Goal: Task Accomplishment & Management: Use online tool/utility

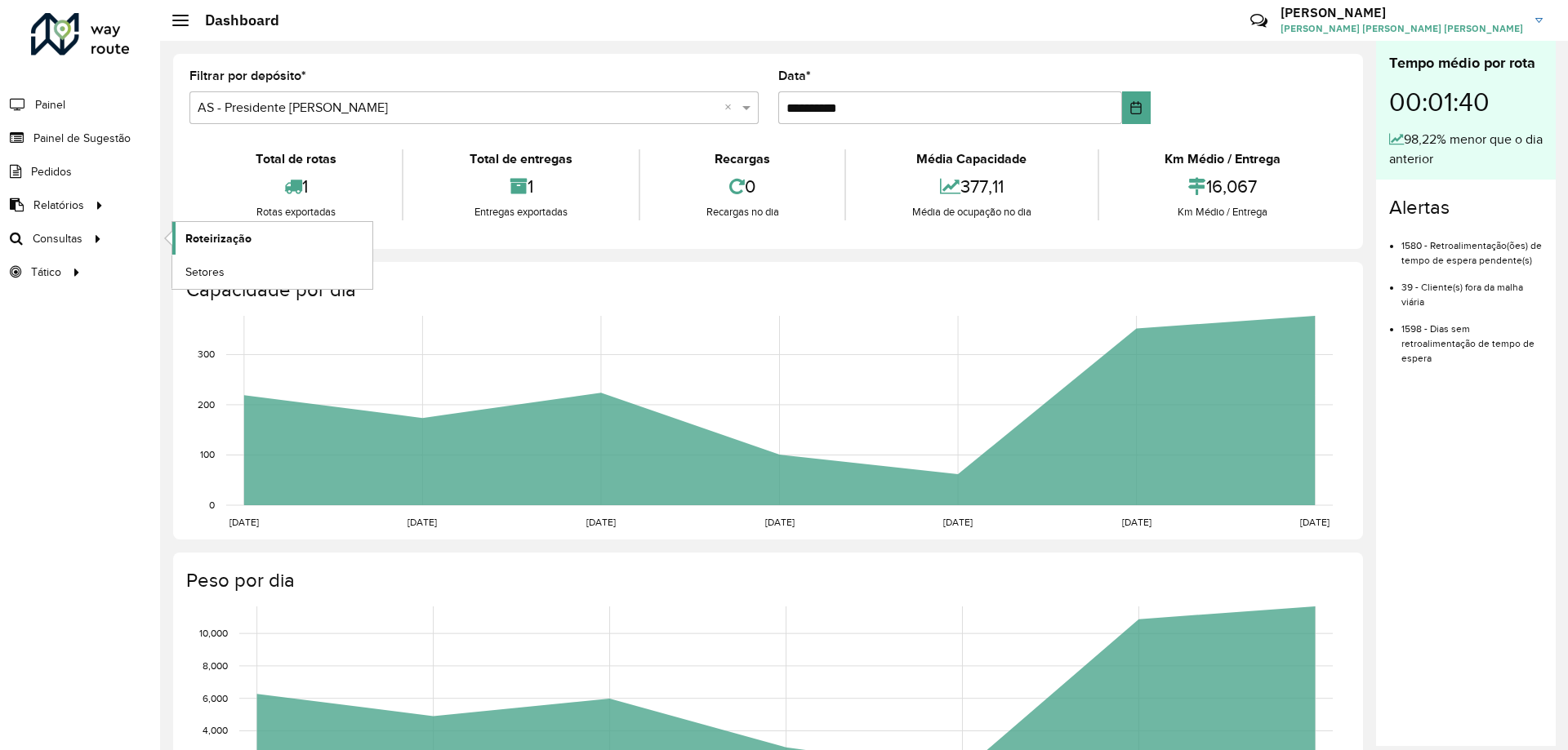
click at [230, 236] on span "Roteirização" at bounding box center [218, 239] width 66 height 18
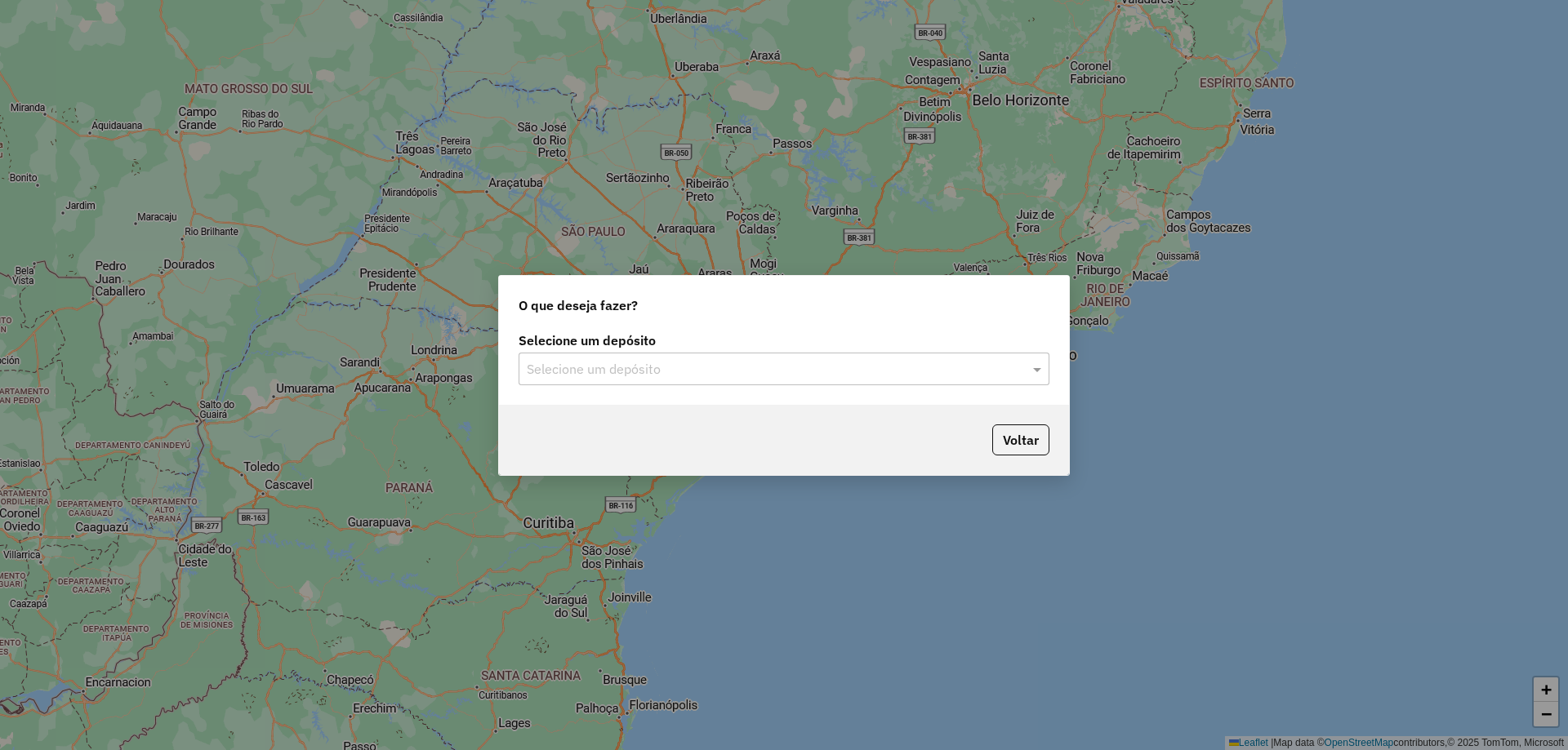
click at [792, 370] on input "text" at bounding box center [768, 370] width 481 height 19
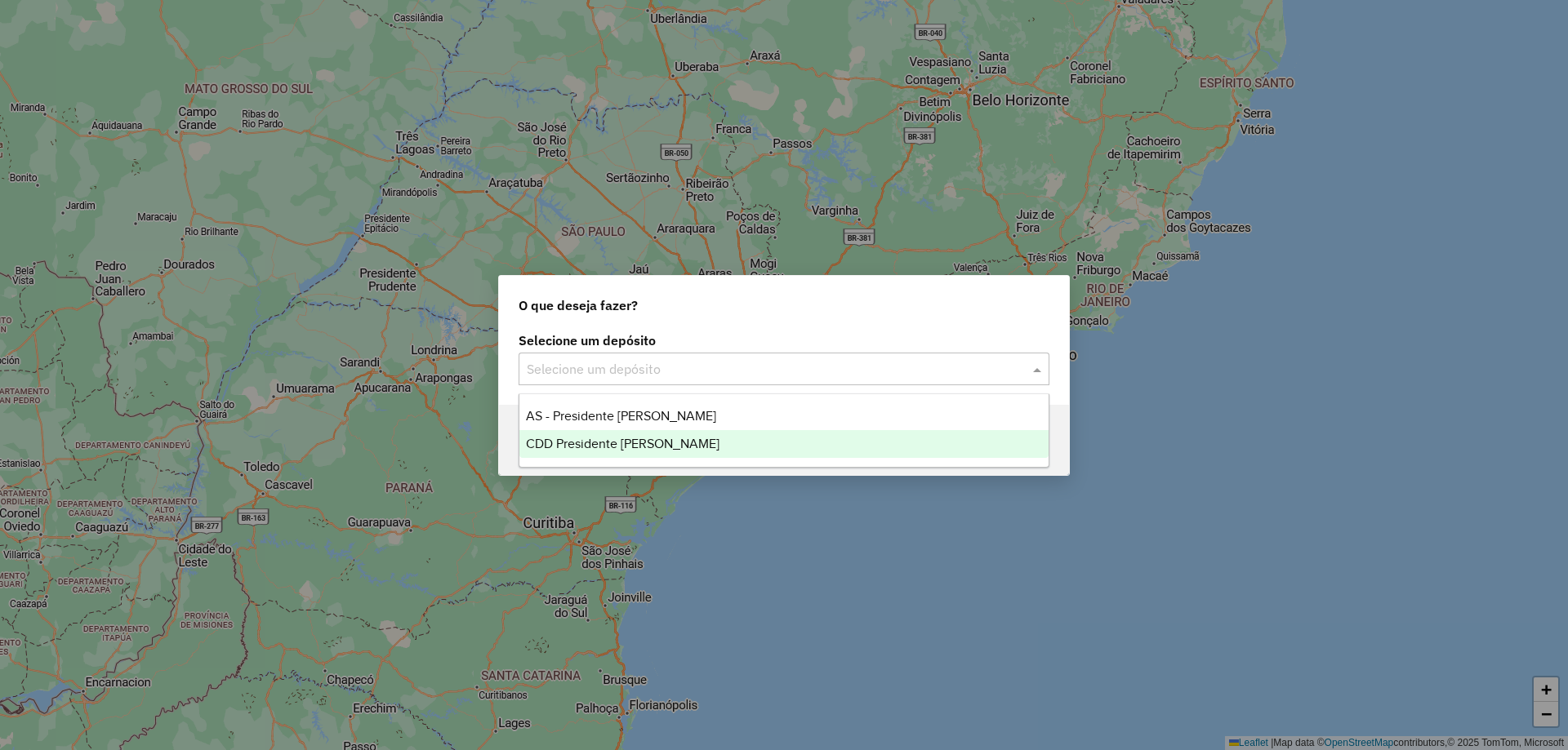
click at [631, 439] on span "CDD Presidente [PERSON_NAME]" at bounding box center [623, 443] width 194 height 14
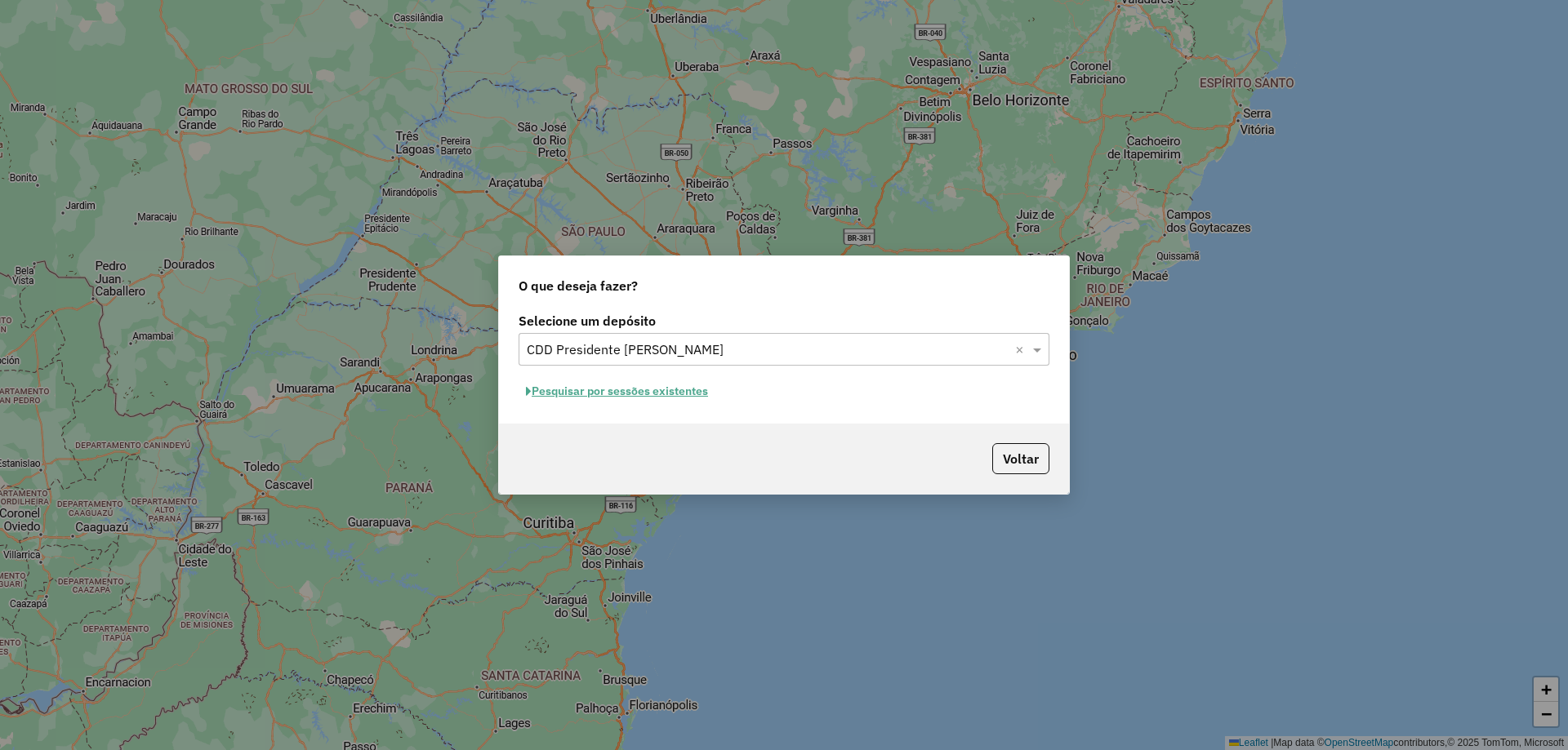
click at [664, 389] on button "Pesquisar por sessões existentes" at bounding box center [617, 392] width 197 height 25
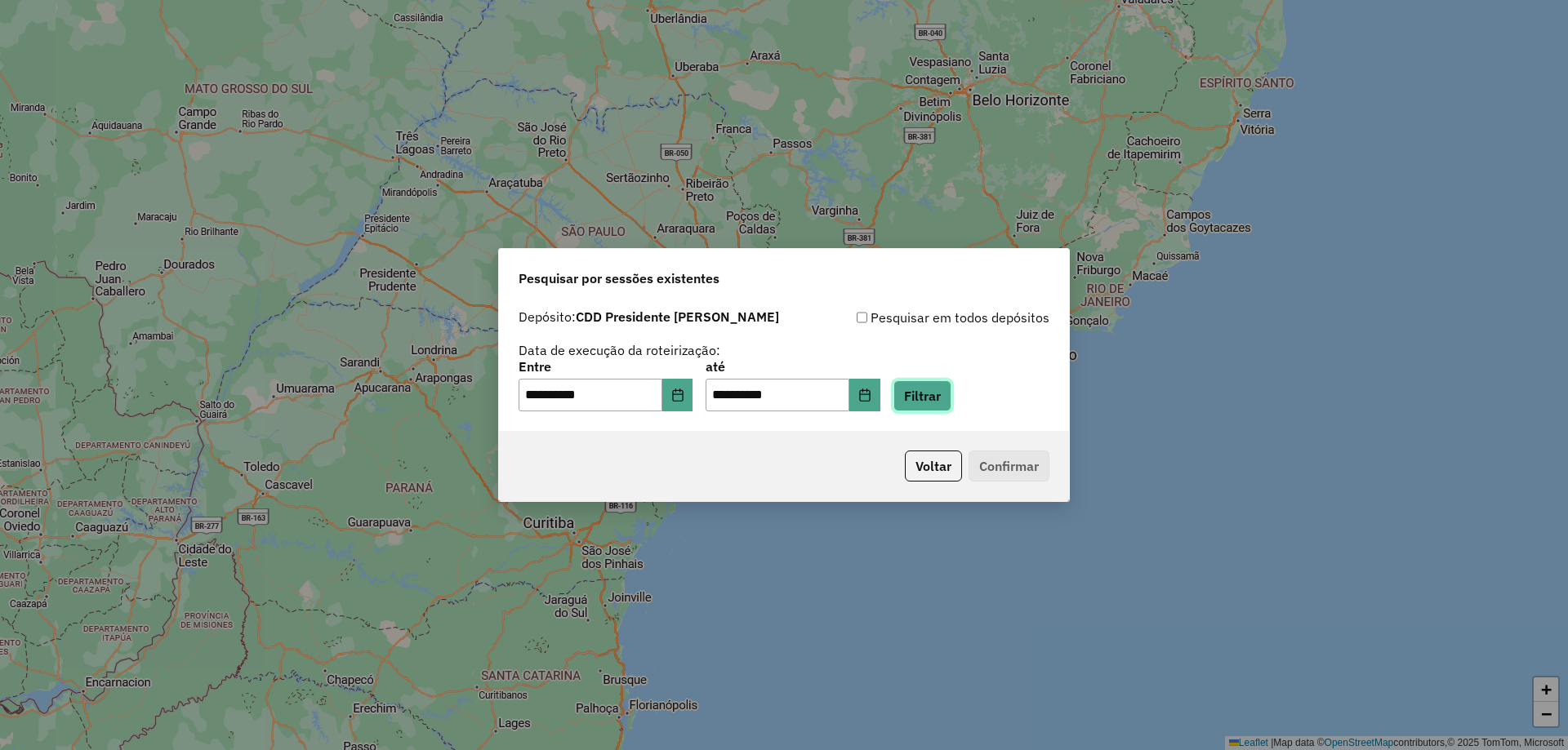
click at [932, 397] on button "Filtrar" at bounding box center [923, 396] width 58 height 31
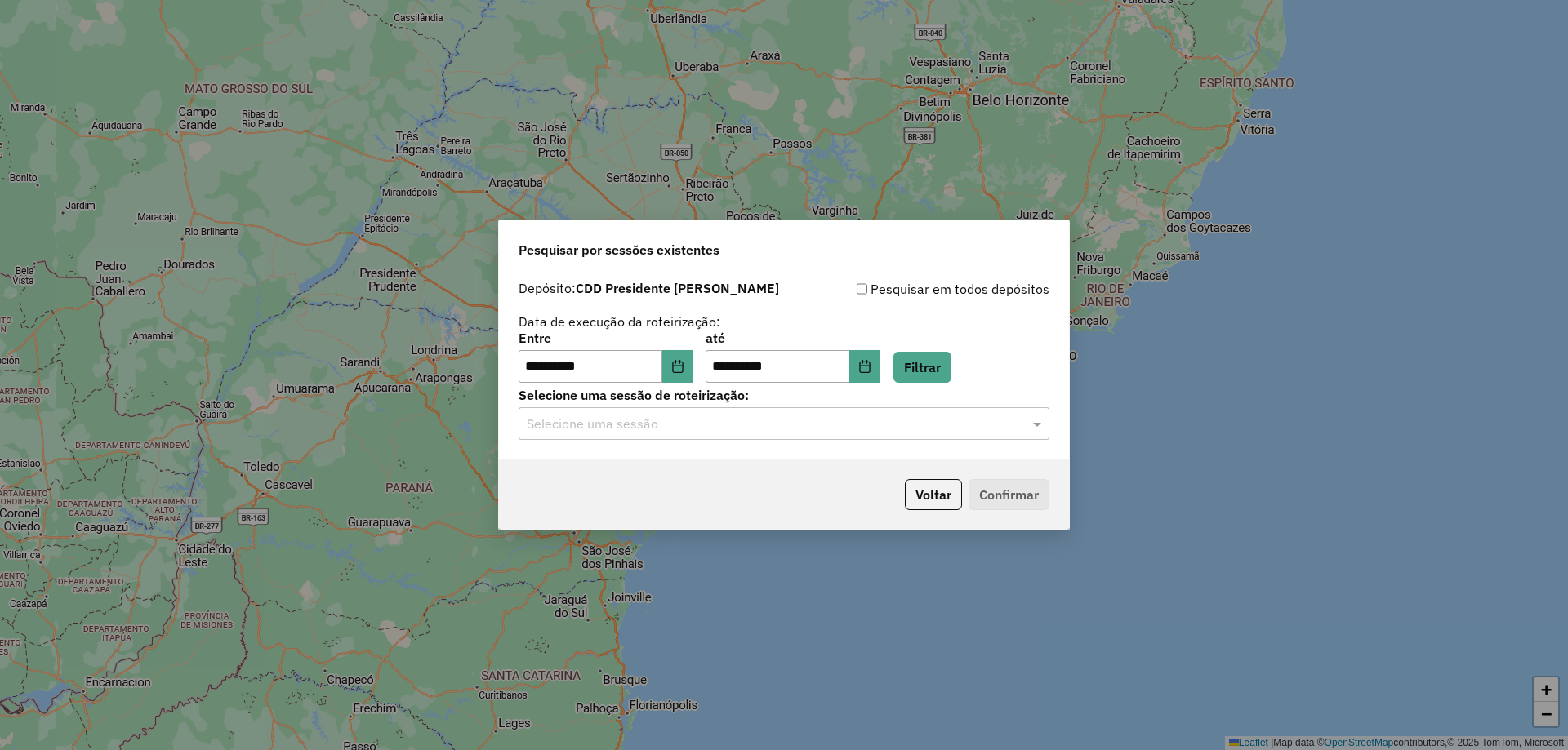
click at [754, 421] on input "text" at bounding box center [768, 425] width 481 height 19
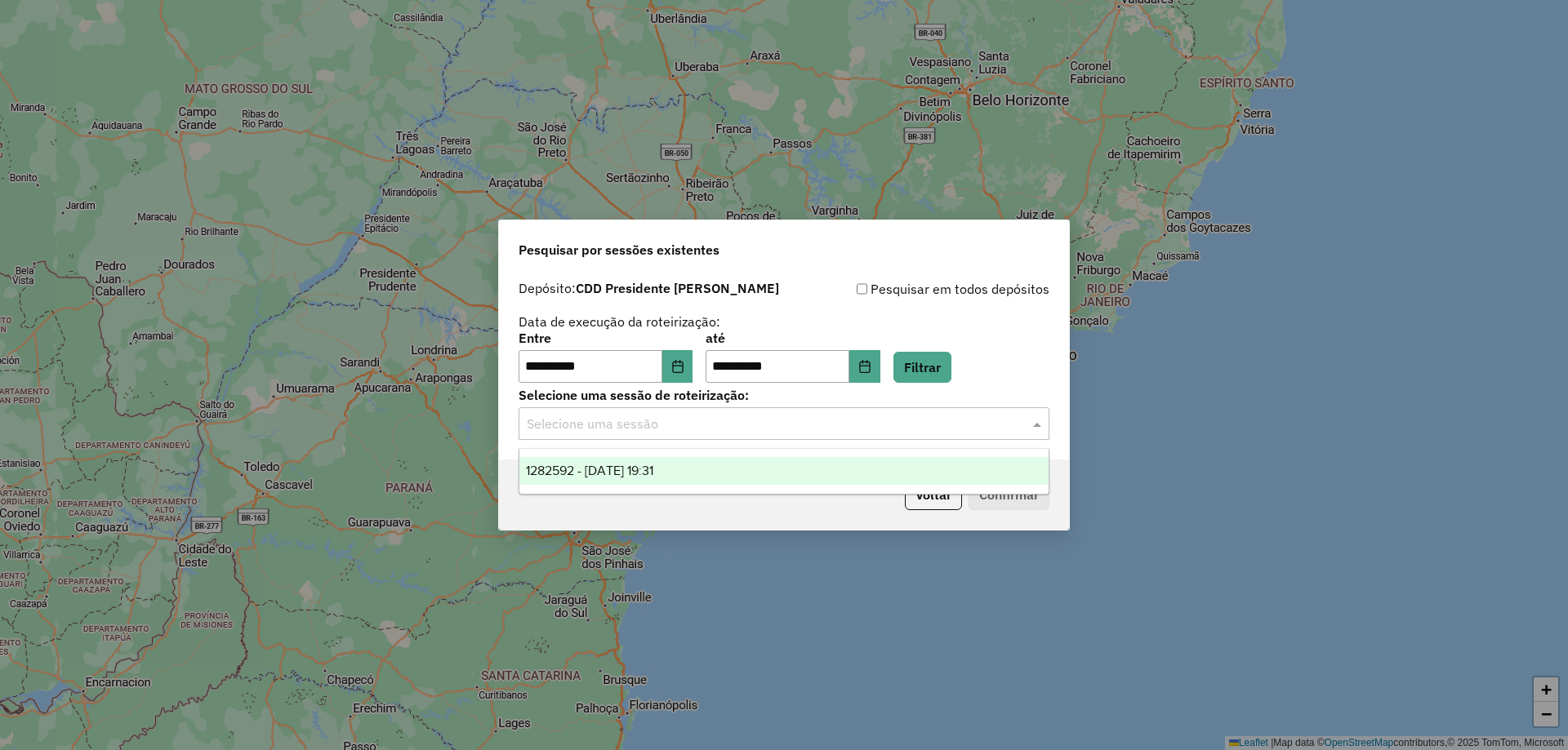
click at [653, 464] on span "1282592 - [DATE] 19:31" at bounding box center [590, 470] width 128 height 14
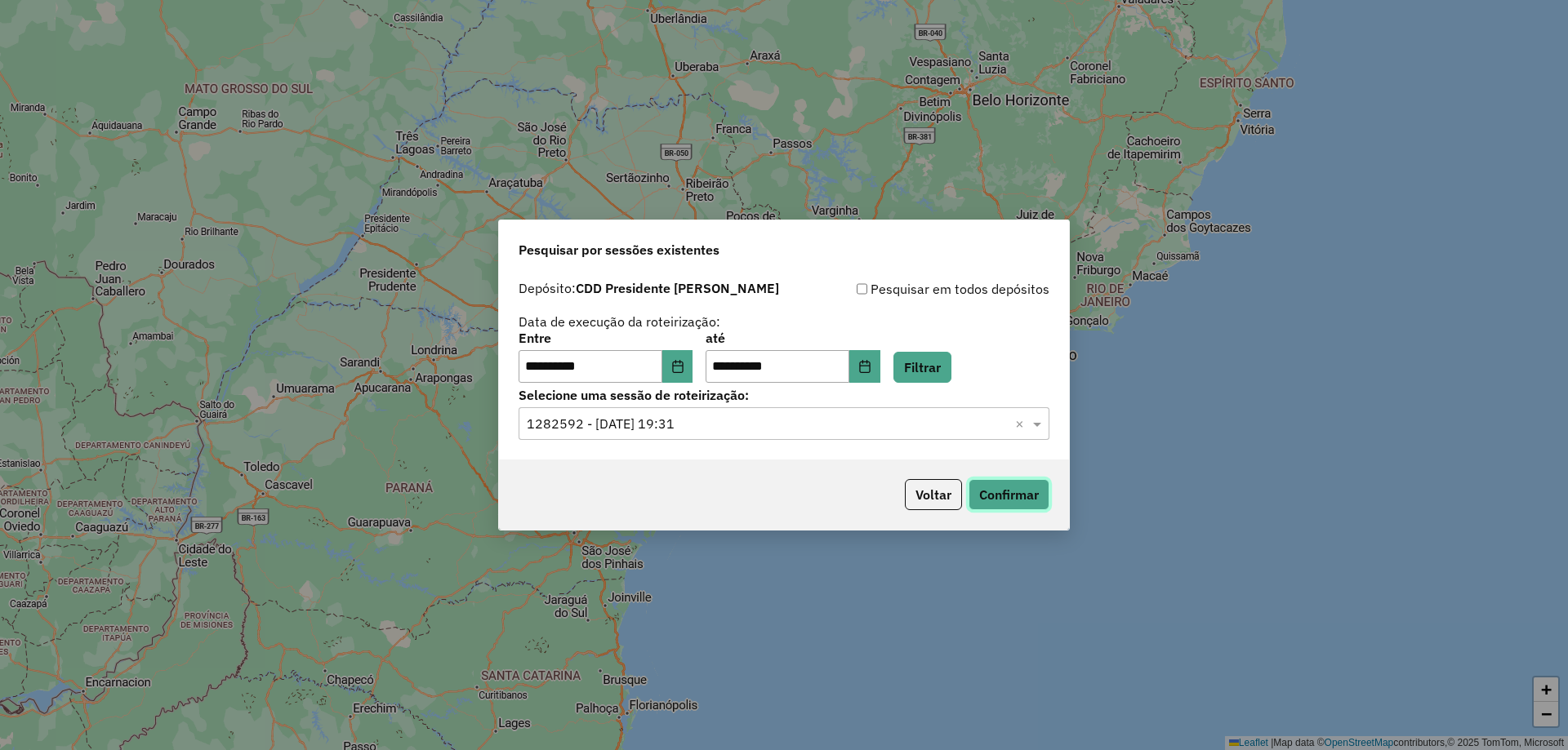
click at [1025, 497] on button "Confirmar" at bounding box center [1009, 495] width 81 height 31
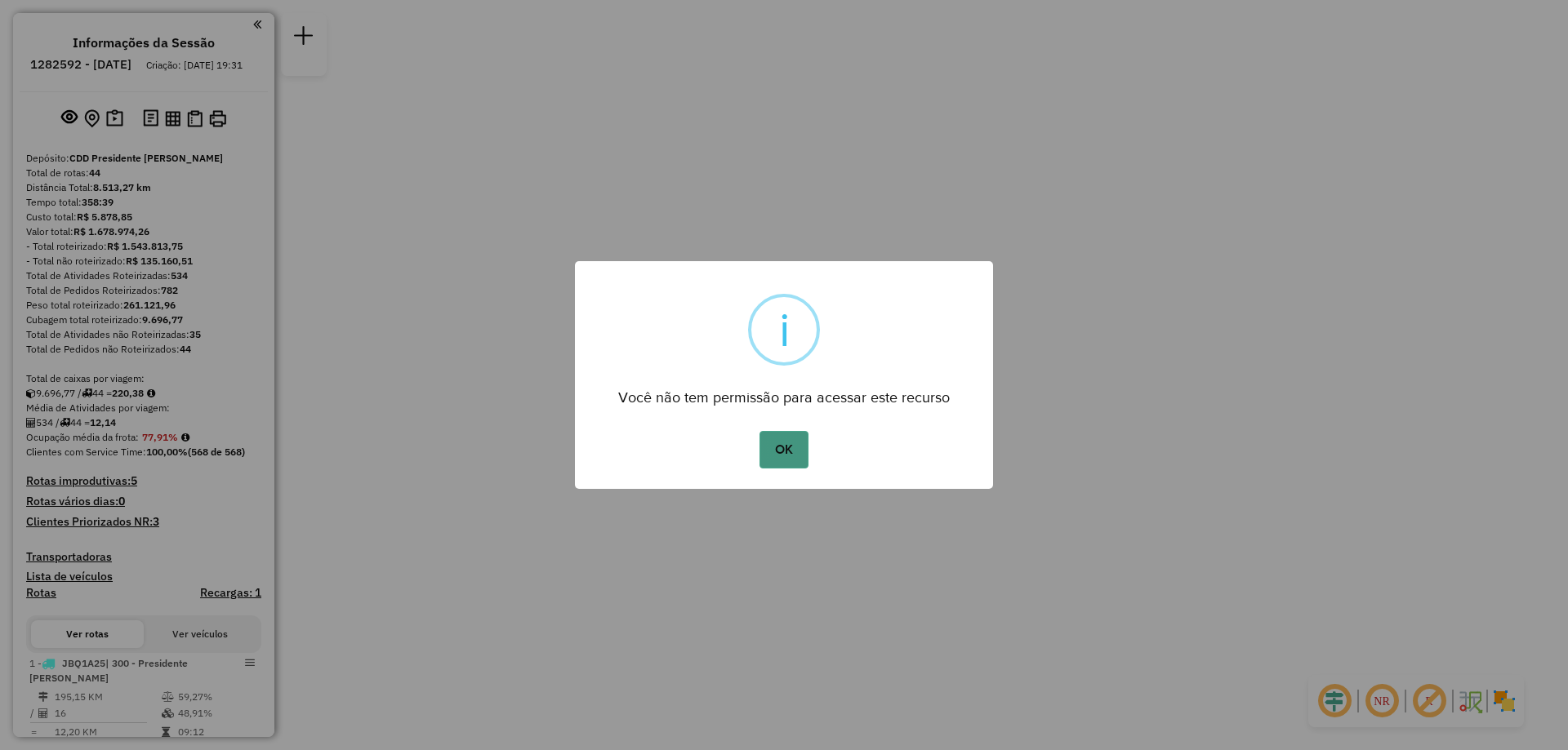
click at [767, 446] on button "OK" at bounding box center [783, 449] width 48 height 38
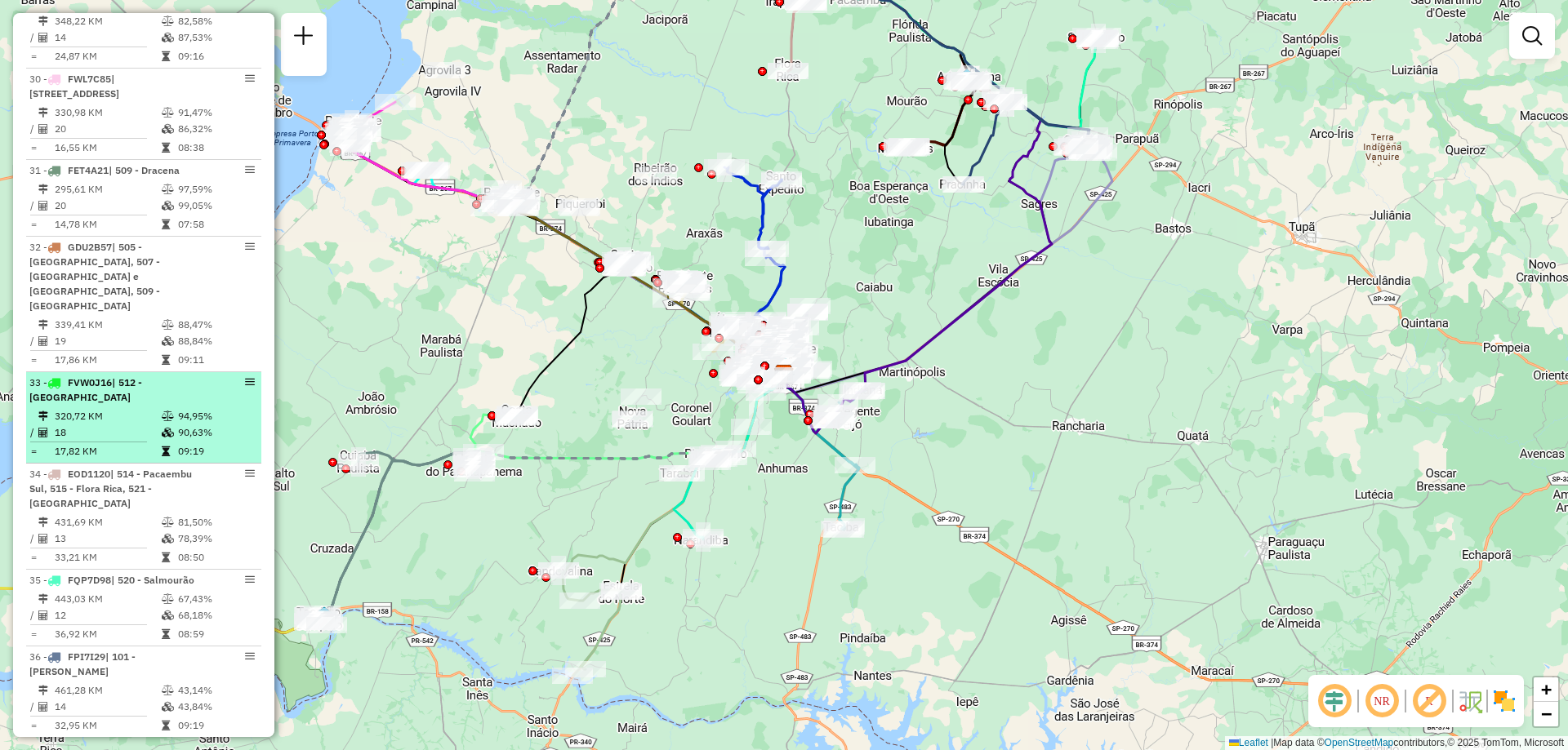
scroll to position [3347, 0]
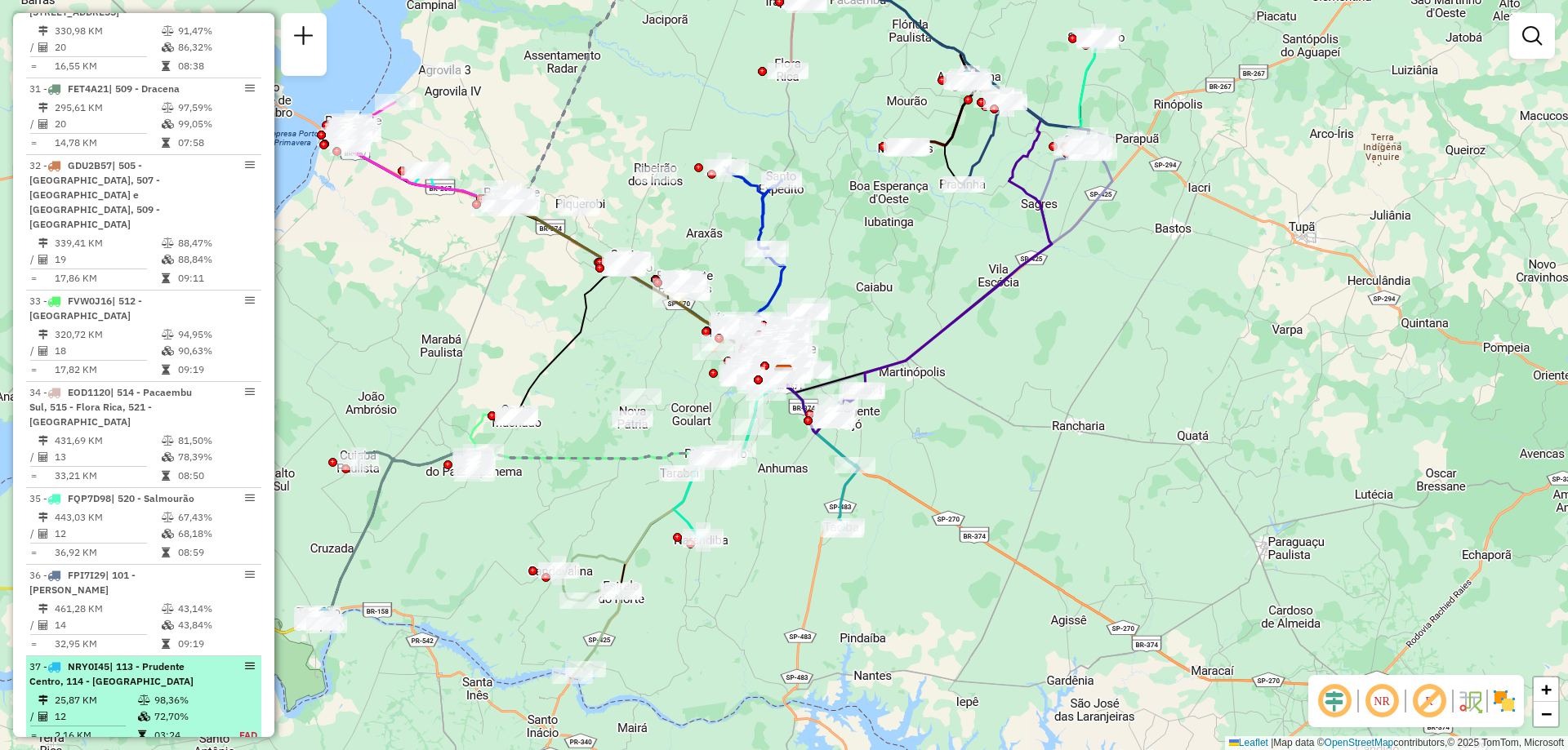
click at [245, 661] on em at bounding box center [249, 666] width 10 height 10
select select "**********"
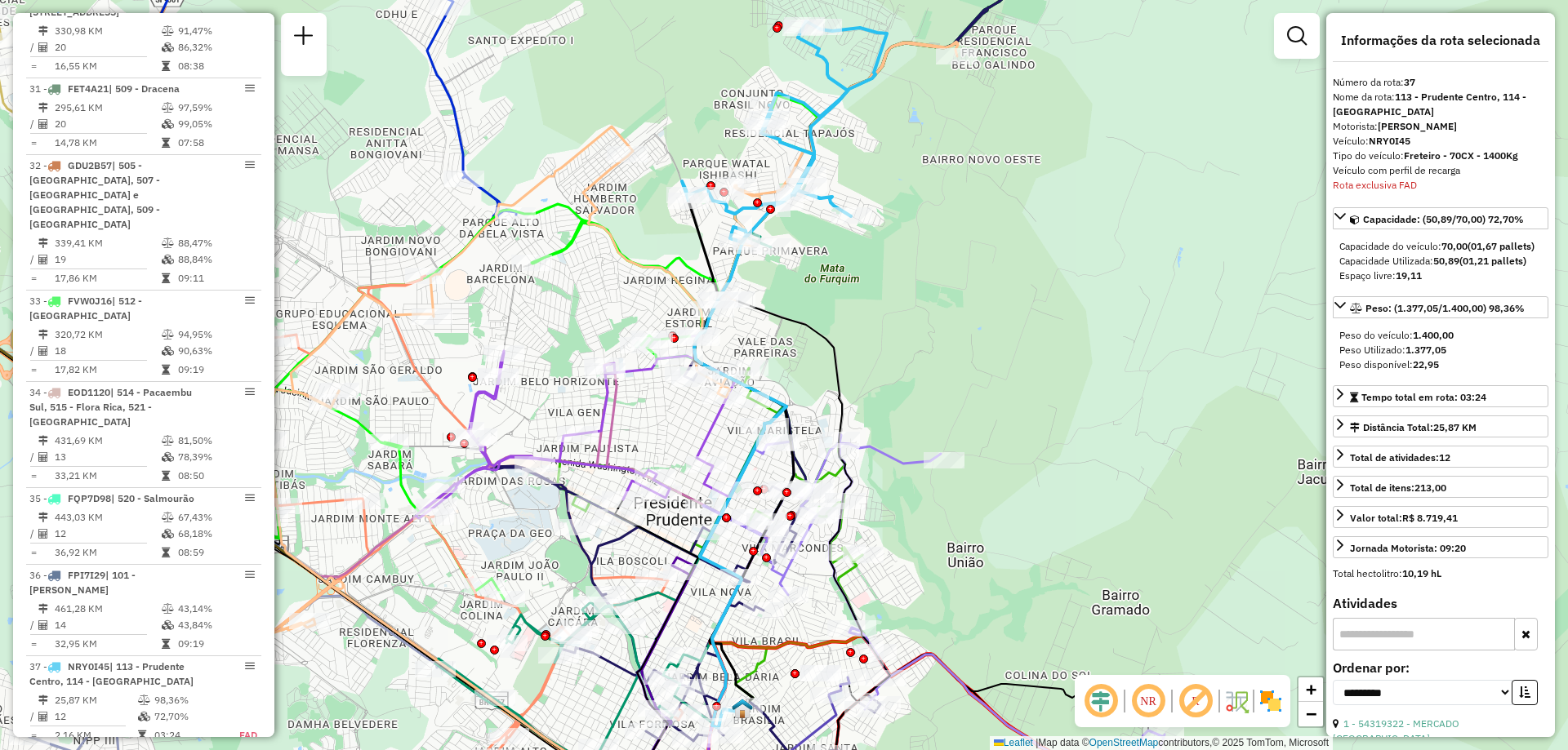
scroll to position [3510, 0]
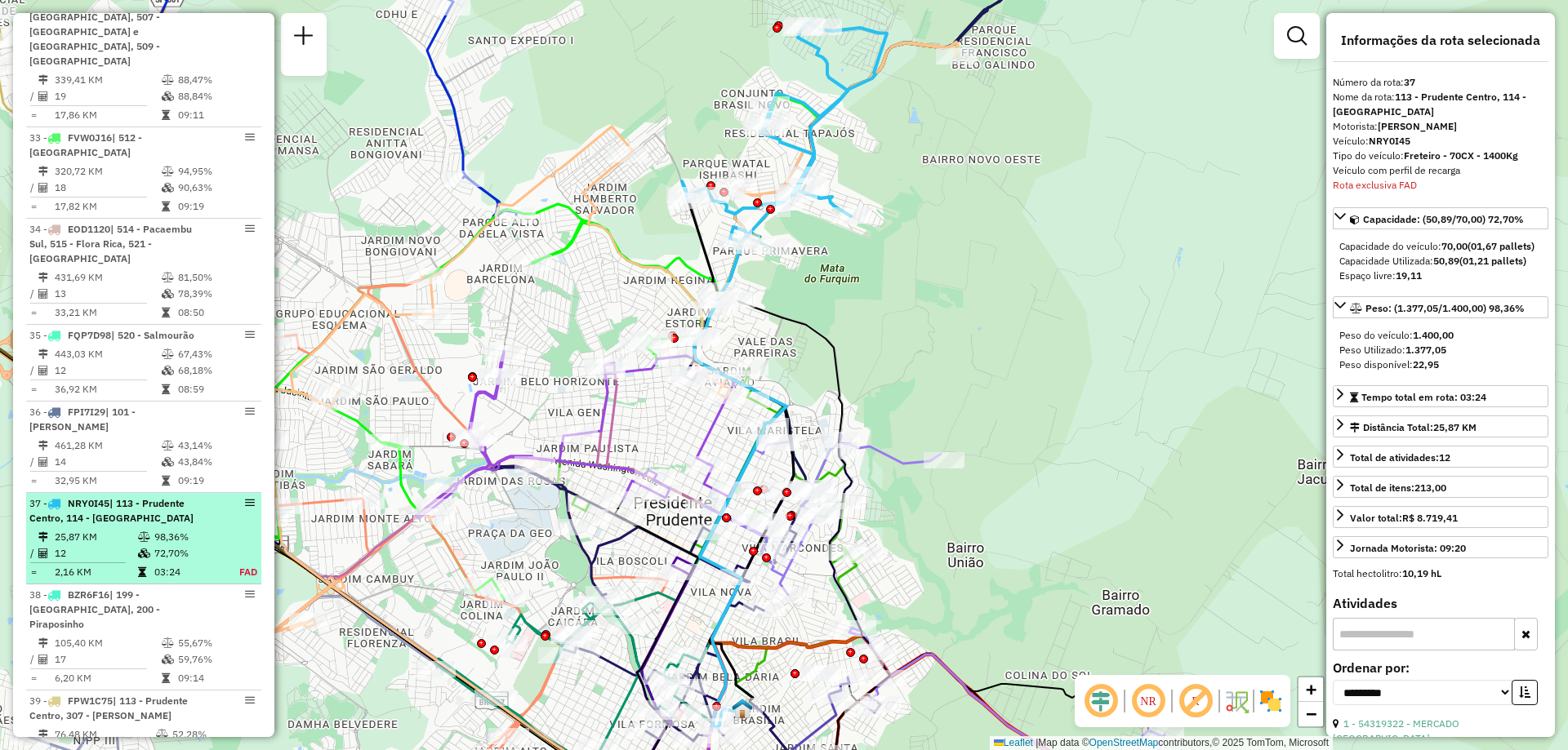
click at [247, 498] on em at bounding box center [249, 503] width 10 height 10
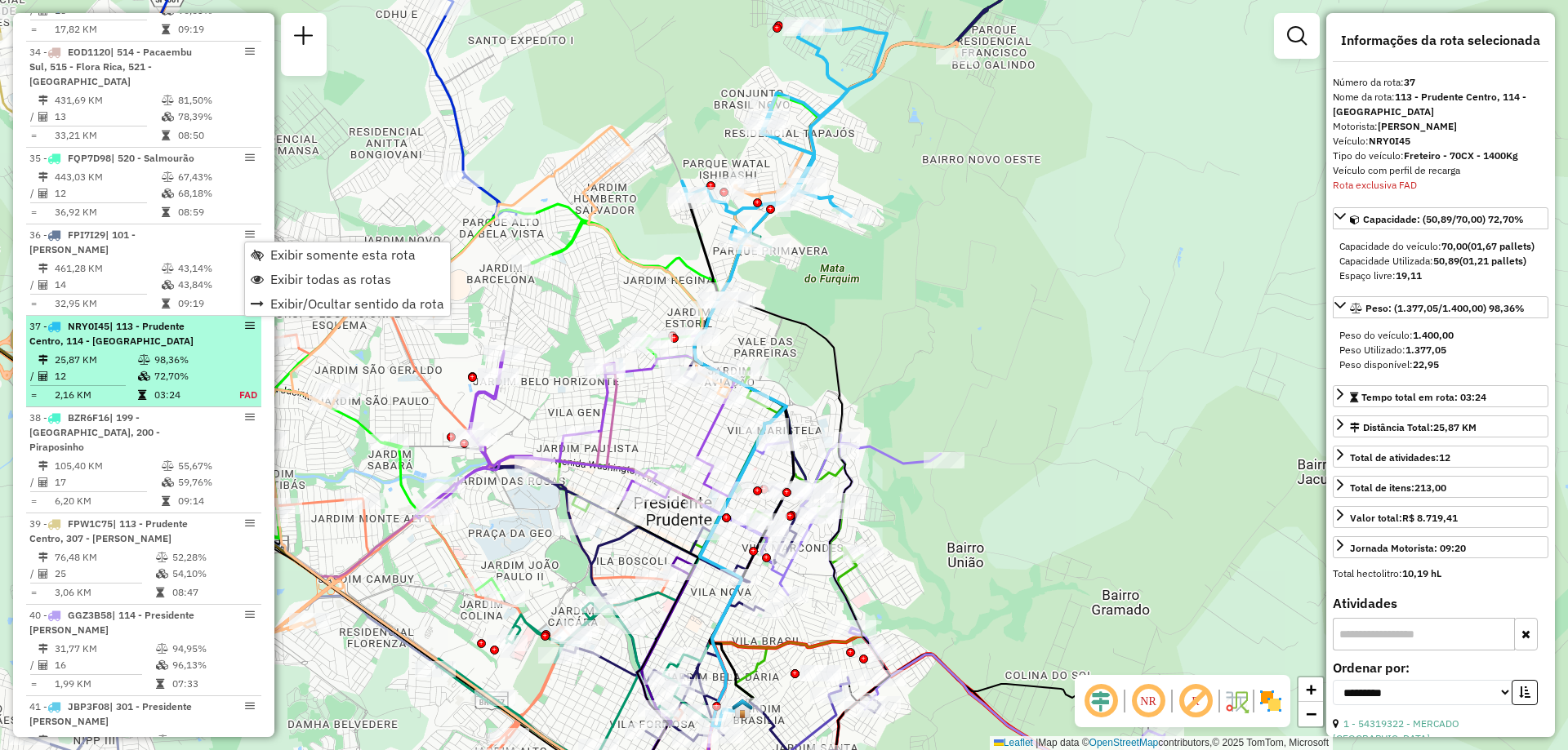
scroll to position [3902, 0]
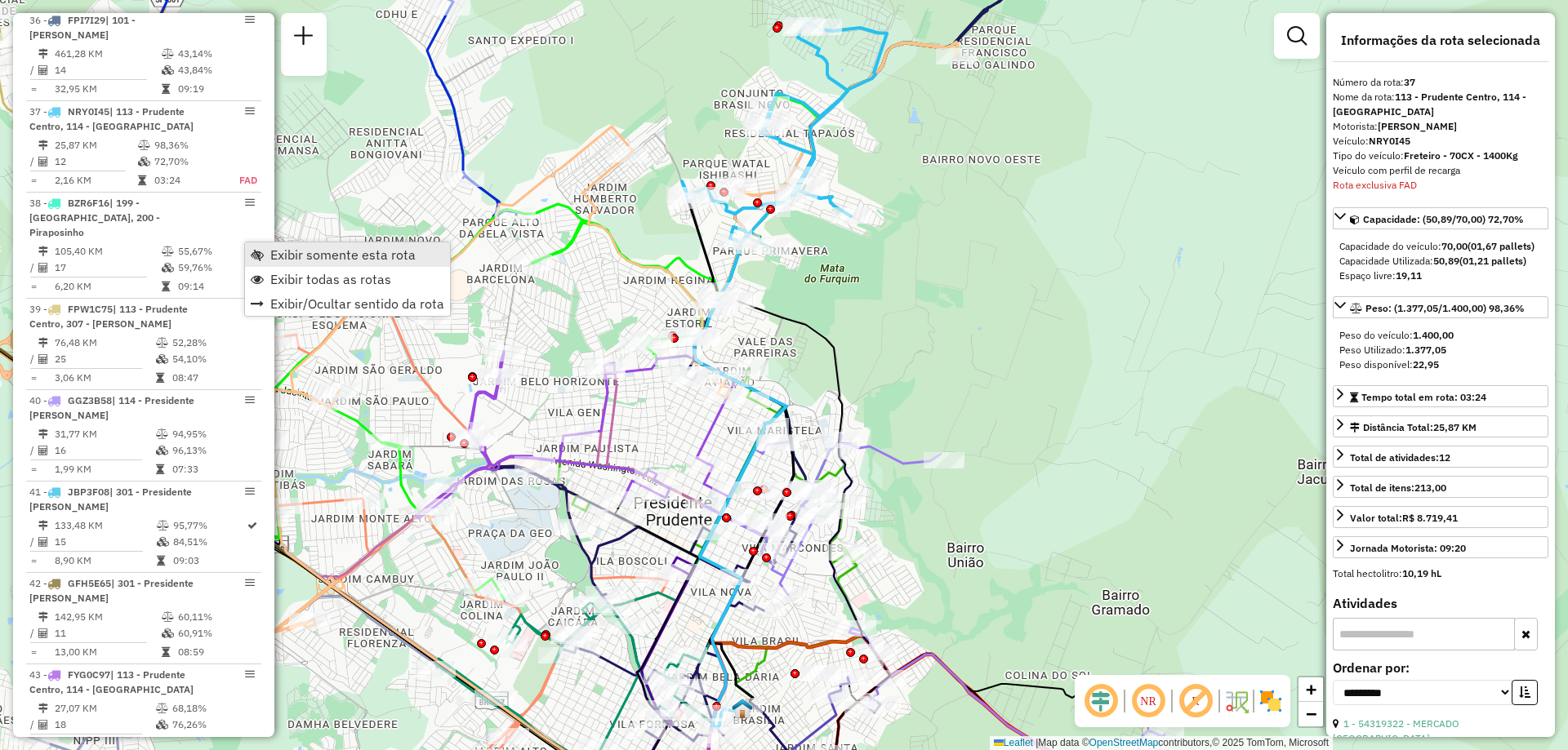
click at [318, 254] on span "Exibir somente esta rota" at bounding box center [342, 254] width 145 height 13
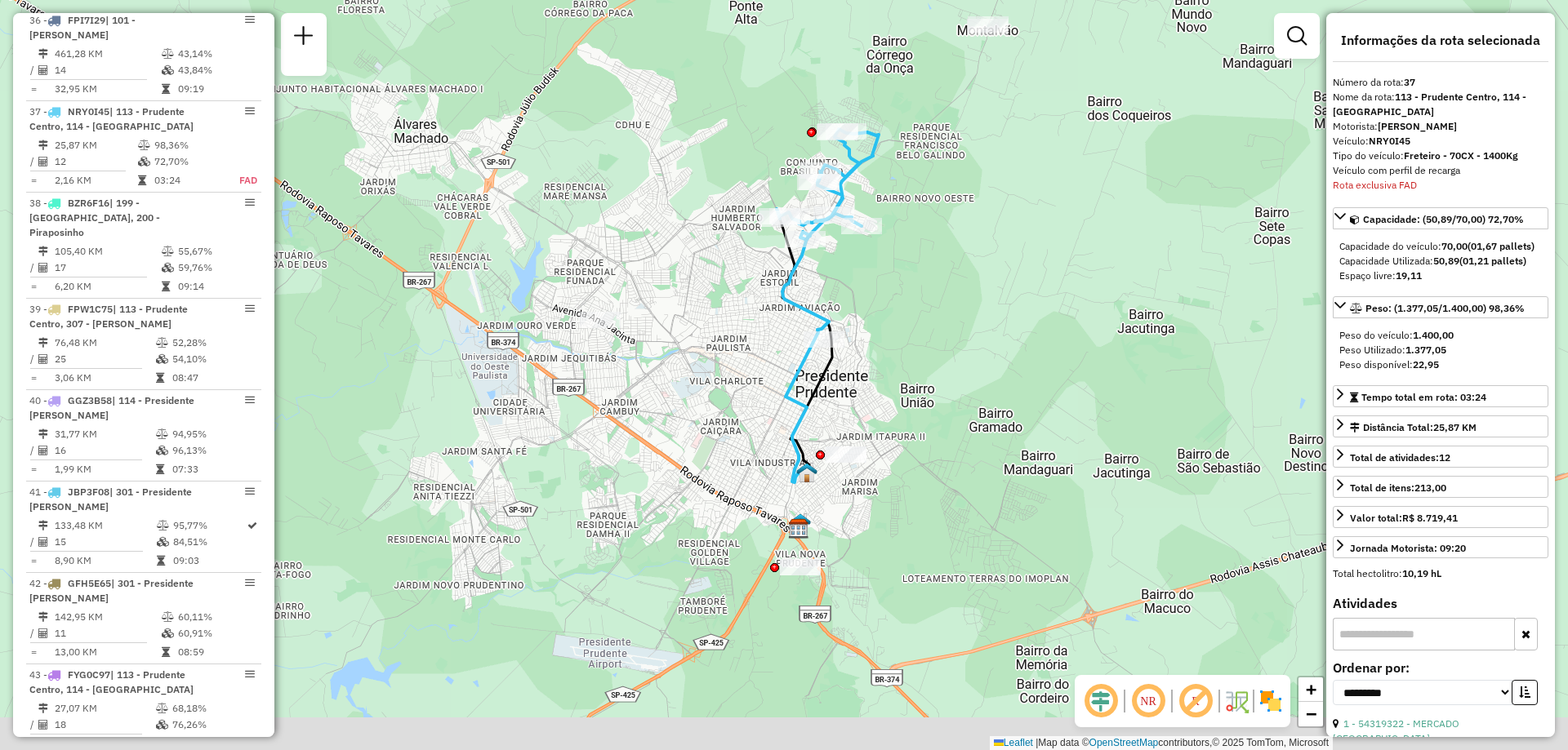
drag, startPoint x: 886, startPoint y: 590, endPoint x: 899, endPoint y: 439, distance: 151.6
click at [899, 439] on div "Janela de atendimento Grade de atendimento Capacidade Transportadoras Veículos …" at bounding box center [784, 375] width 1568 height 750
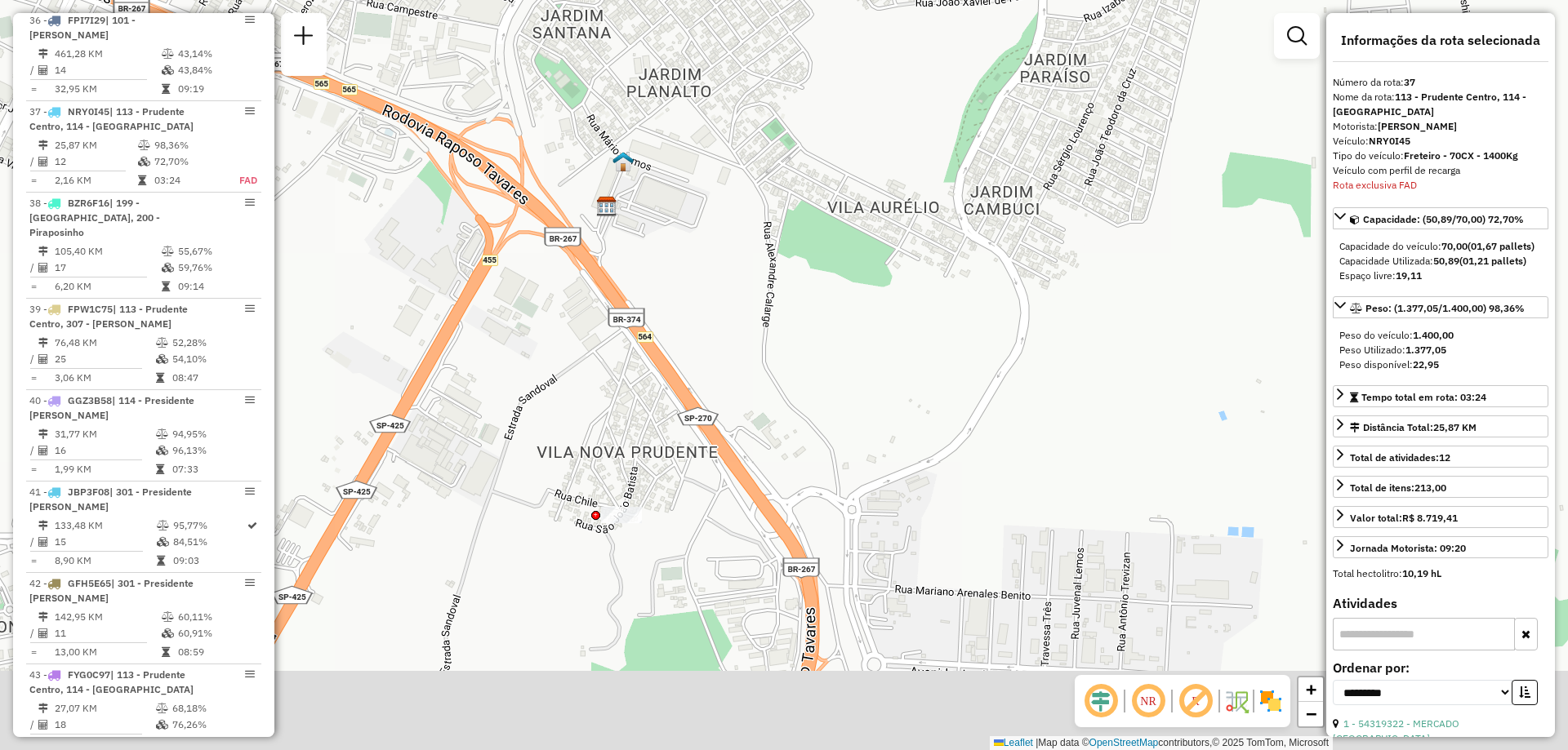
drag, startPoint x: 759, startPoint y: 615, endPoint x: 817, endPoint y: 448, distance: 176.8
click at [817, 449] on div "Janela de atendimento Grade de atendimento Capacidade Transportadoras Veículos …" at bounding box center [784, 375] width 1568 height 750
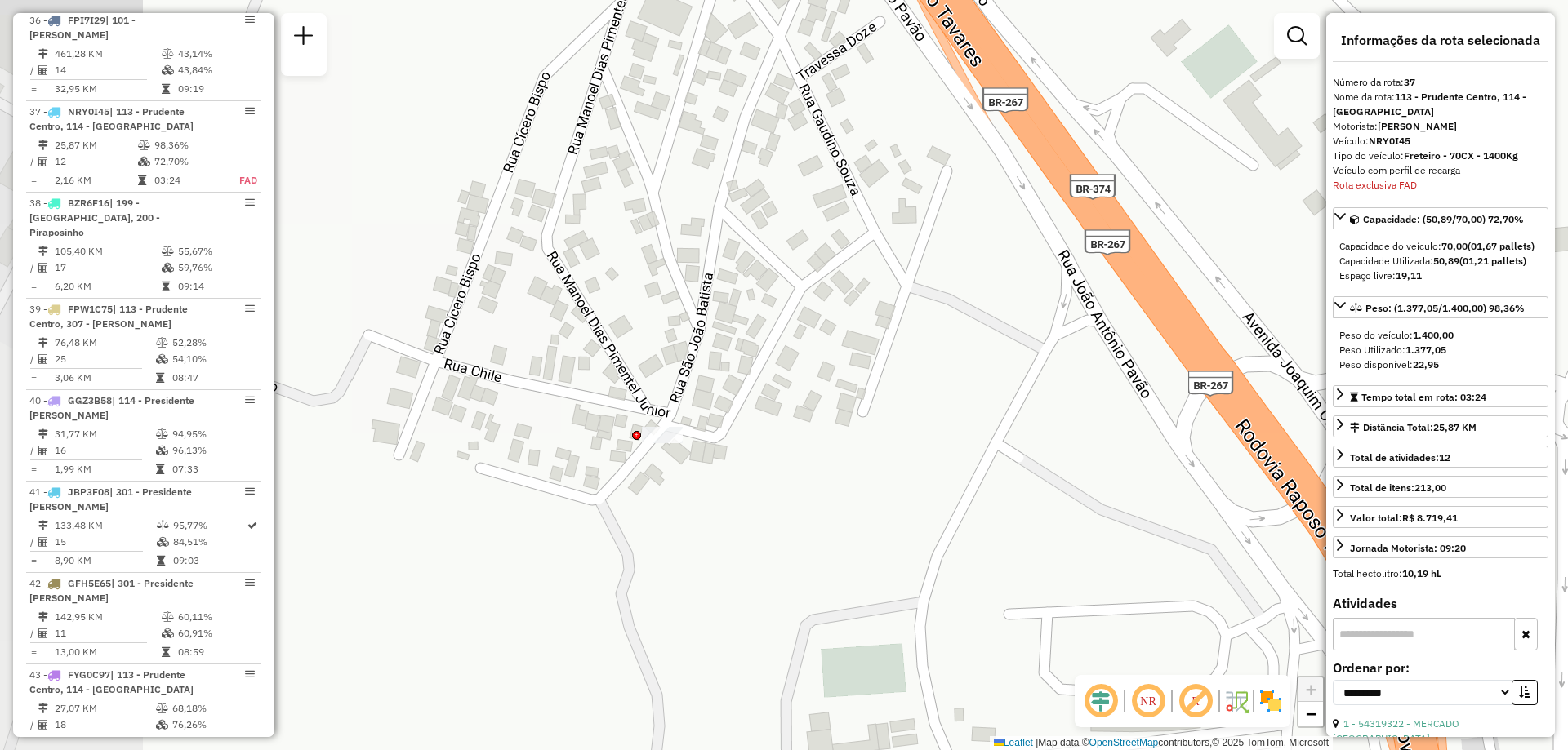
drag, startPoint x: 527, startPoint y: 532, endPoint x: 815, endPoint y: 489, distance: 291.2
click at [815, 489] on div "Janela de atendimento Grade de atendimento Capacidade Transportadoras Veículos …" at bounding box center [784, 375] width 1568 height 750
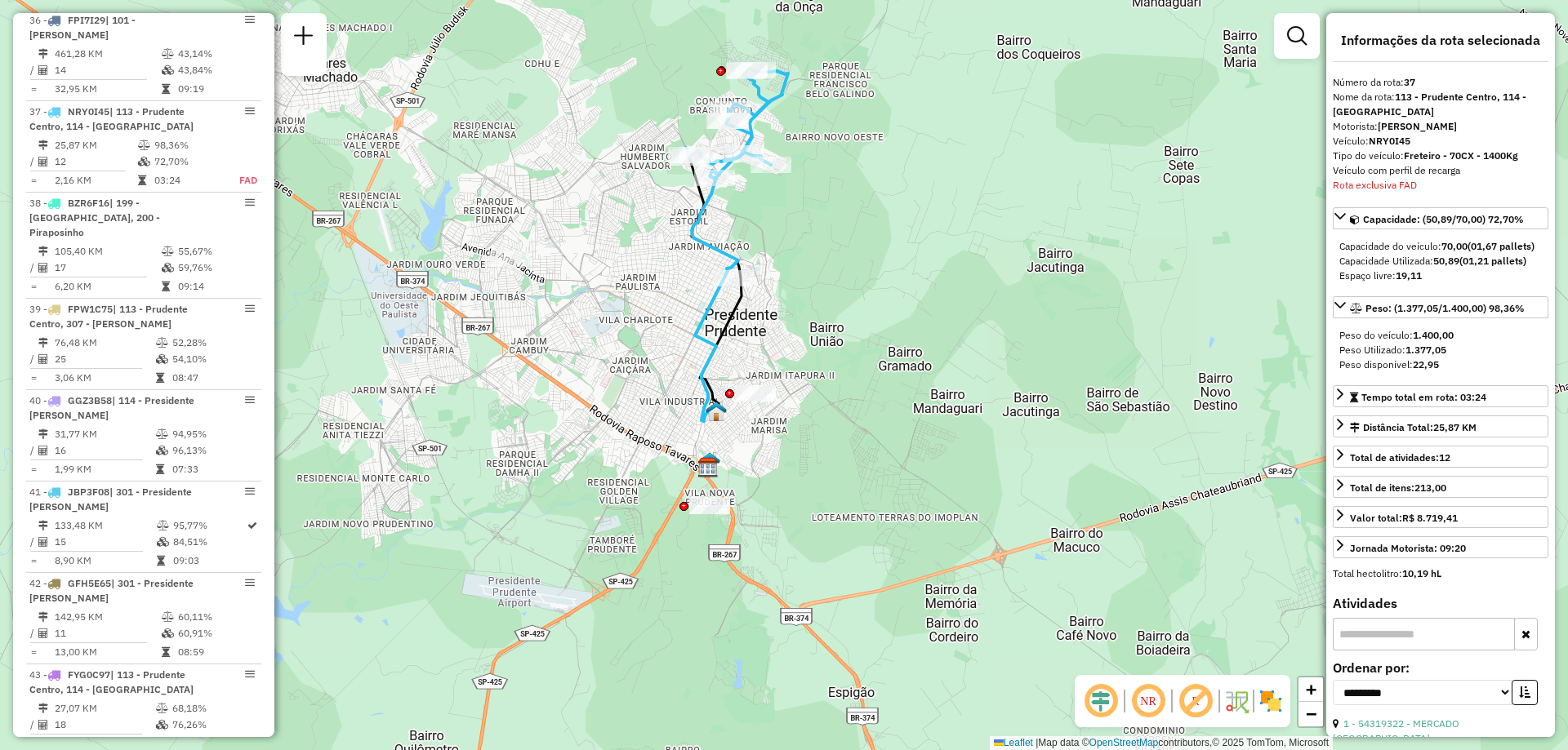
drag, startPoint x: 914, startPoint y: 237, endPoint x: 901, endPoint y: 298, distance: 62.4
click at [901, 298] on div "Janela de atendimento Grade de atendimento Capacidade Transportadoras Veículos …" at bounding box center [784, 375] width 1568 height 750
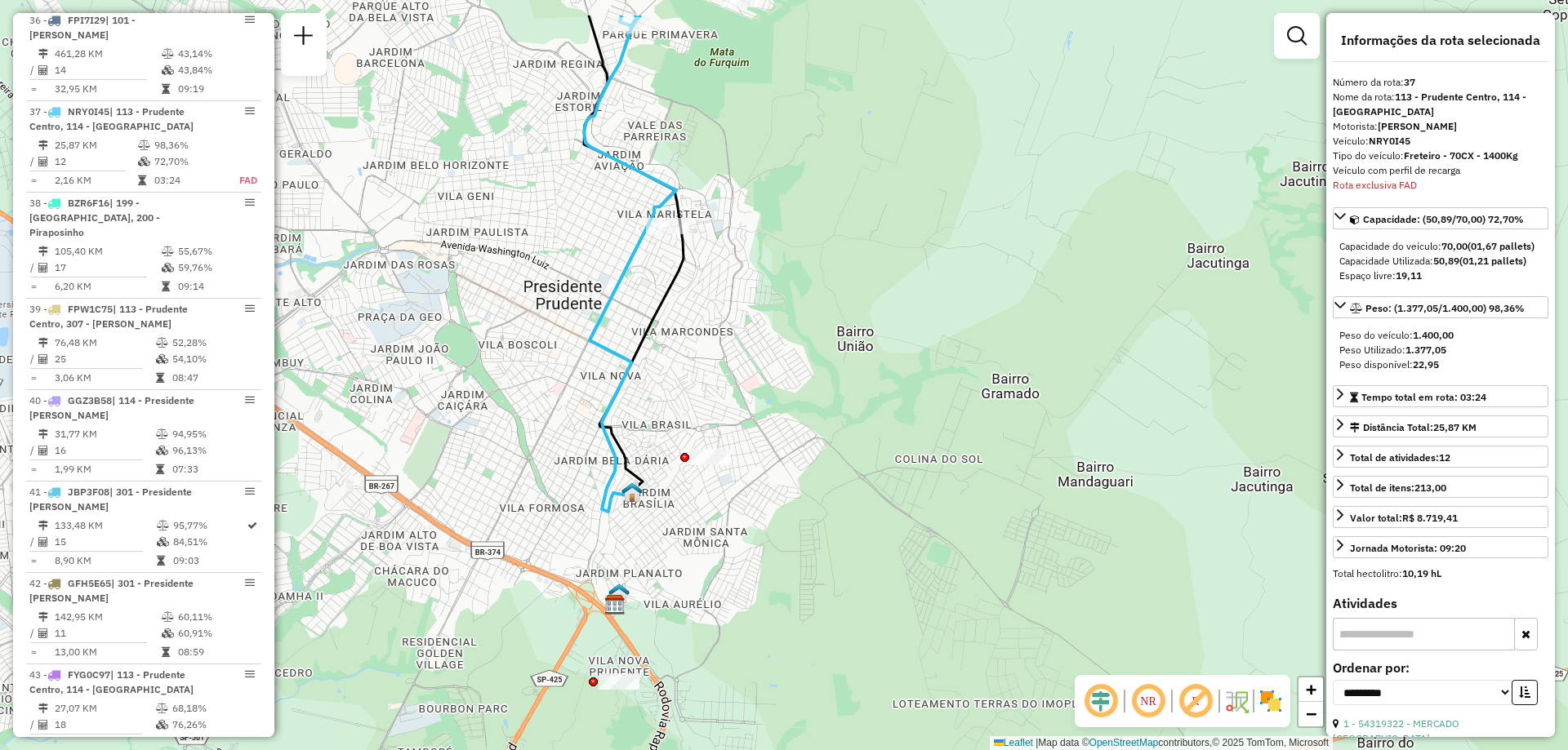
drag, startPoint x: 724, startPoint y: 317, endPoint x: 783, endPoint y: 398, distance: 100.2
click at [783, 398] on div "Janela de atendimento Grade de atendimento Capacidade Transportadoras Veículos …" at bounding box center [784, 375] width 1568 height 750
click at [1149, 704] on em at bounding box center [1148, 701] width 39 height 39
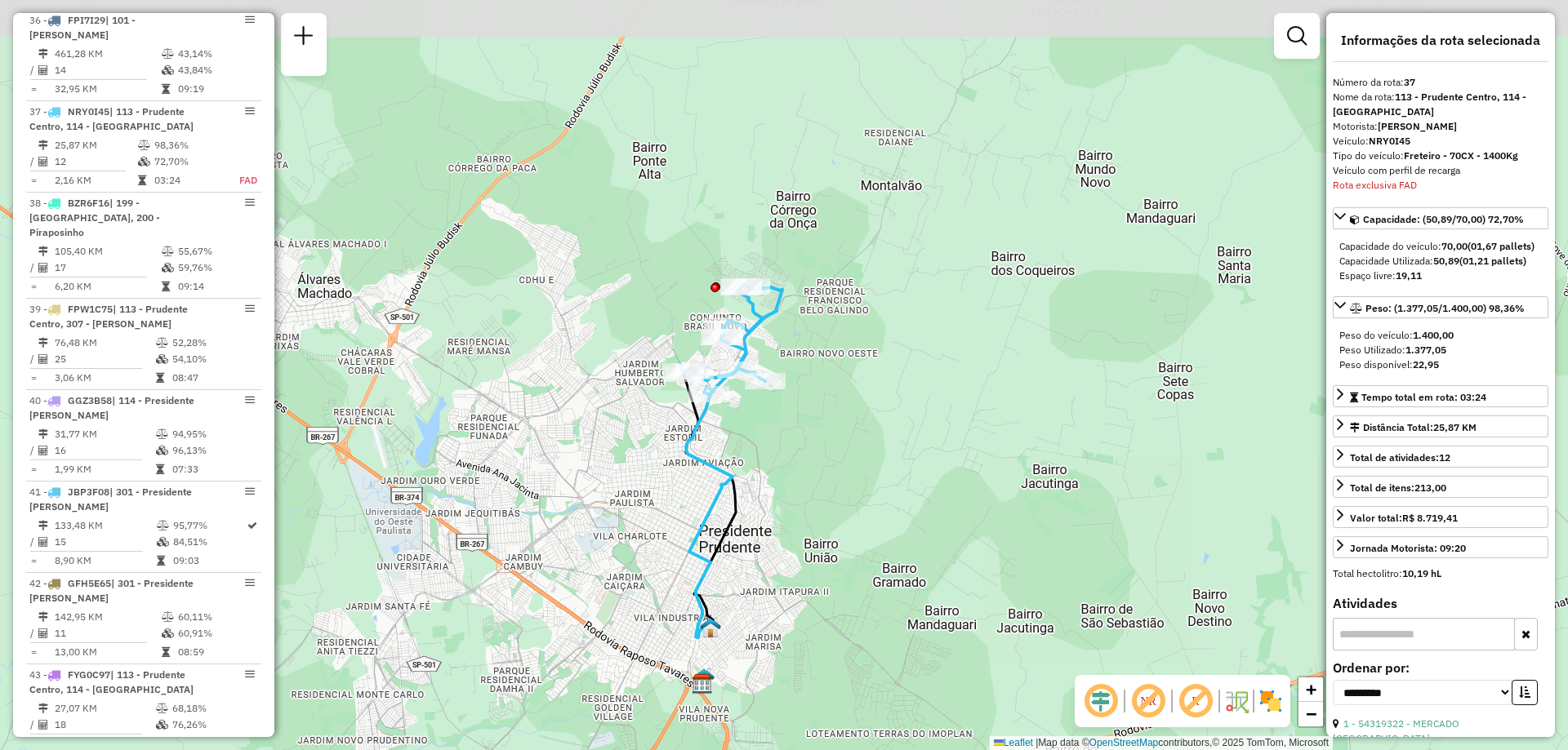
drag, startPoint x: 819, startPoint y: 268, endPoint x: 810, endPoint y: 466, distance: 198.2
click at [810, 466] on div "Janela de atendimento Grade de atendimento Capacidade Transportadoras Veículos …" at bounding box center [784, 375] width 1568 height 750
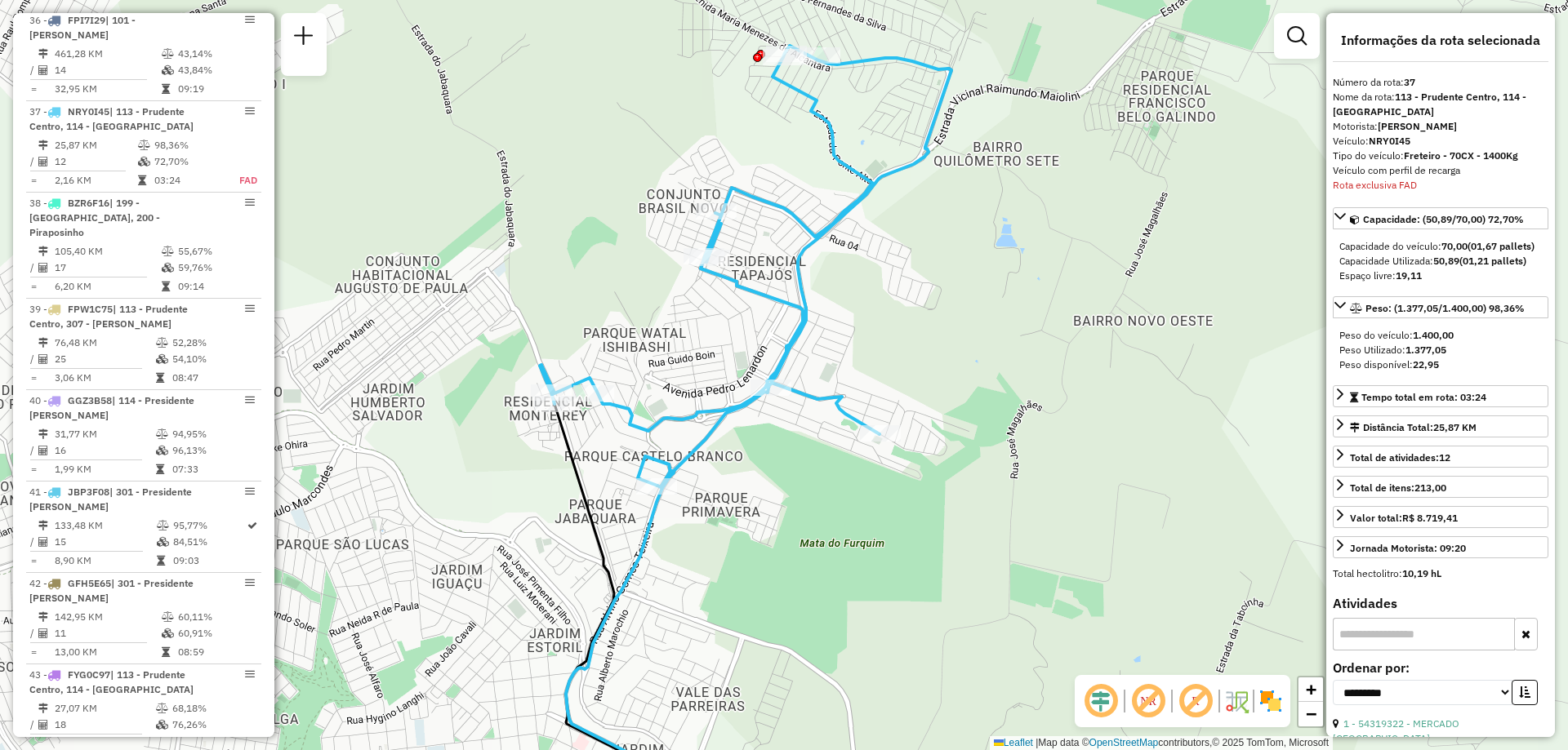
drag, startPoint x: 637, startPoint y: 469, endPoint x: 896, endPoint y: 507, distance: 261.8
click at [896, 507] on div "Janela de atendimento Grade de atendimento Capacidade Transportadoras Veículos …" at bounding box center [784, 375] width 1568 height 750
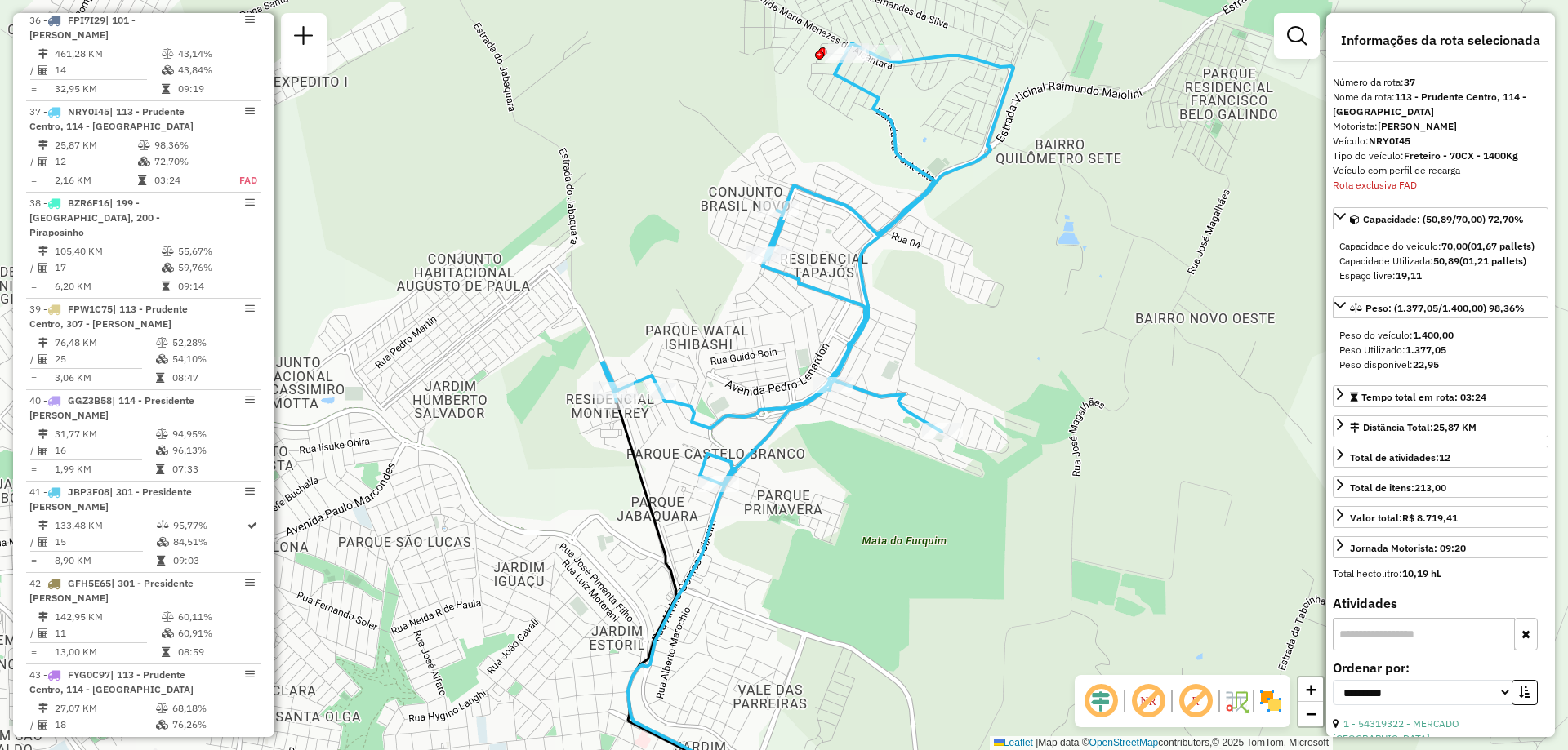
drag, startPoint x: 1048, startPoint y: 245, endPoint x: 1044, endPoint y: 264, distance: 19.4
click at [1044, 264] on div "Janela de atendimento Grade de atendimento Capacidade Transportadoras Veículos …" at bounding box center [784, 375] width 1568 height 750
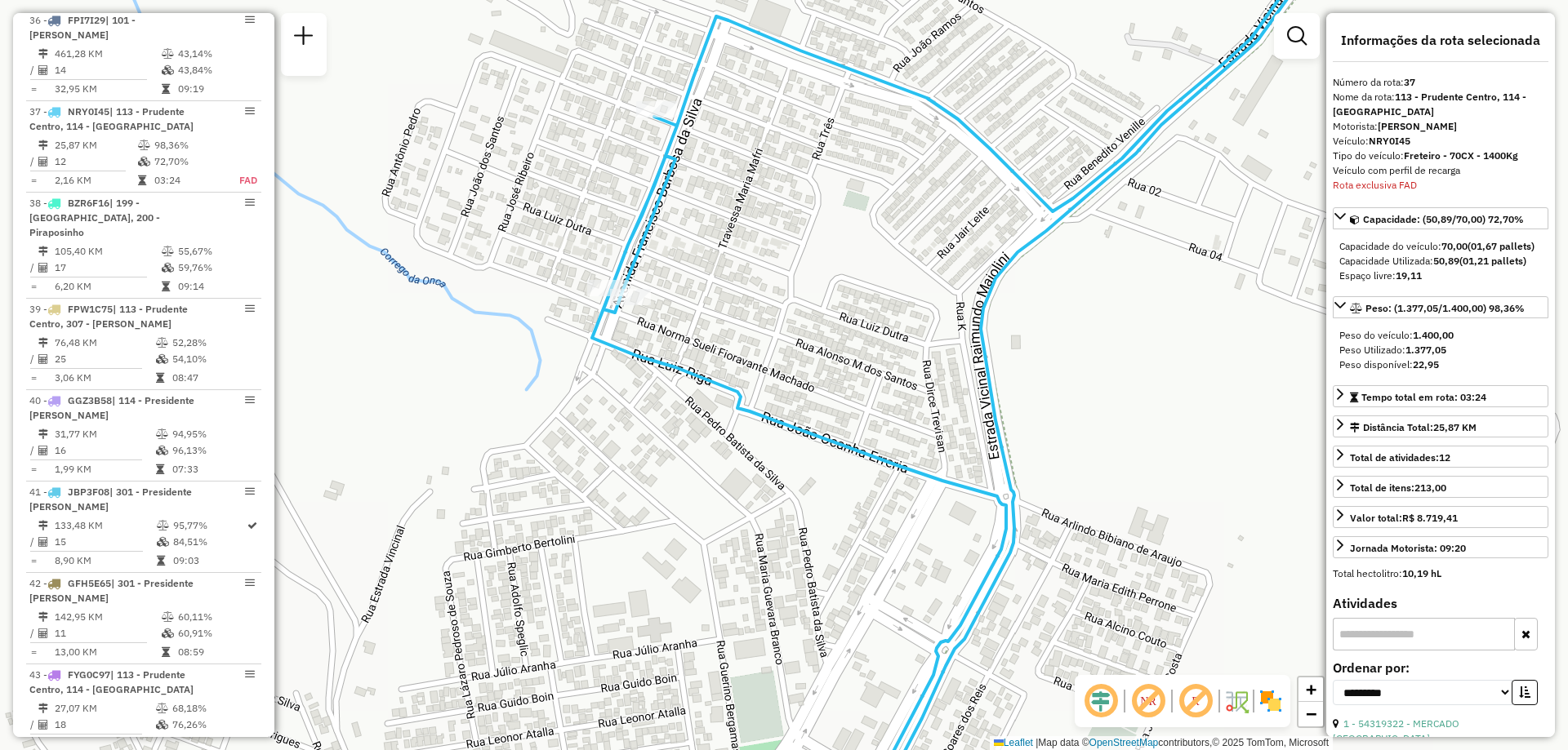
drag, startPoint x: 555, startPoint y: 269, endPoint x: 737, endPoint y: 349, distance: 198.8
click at [737, 349] on div "Janela de atendimento Grade de atendimento Capacidade Transportadoras Veículos …" at bounding box center [784, 375] width 1568 height 750
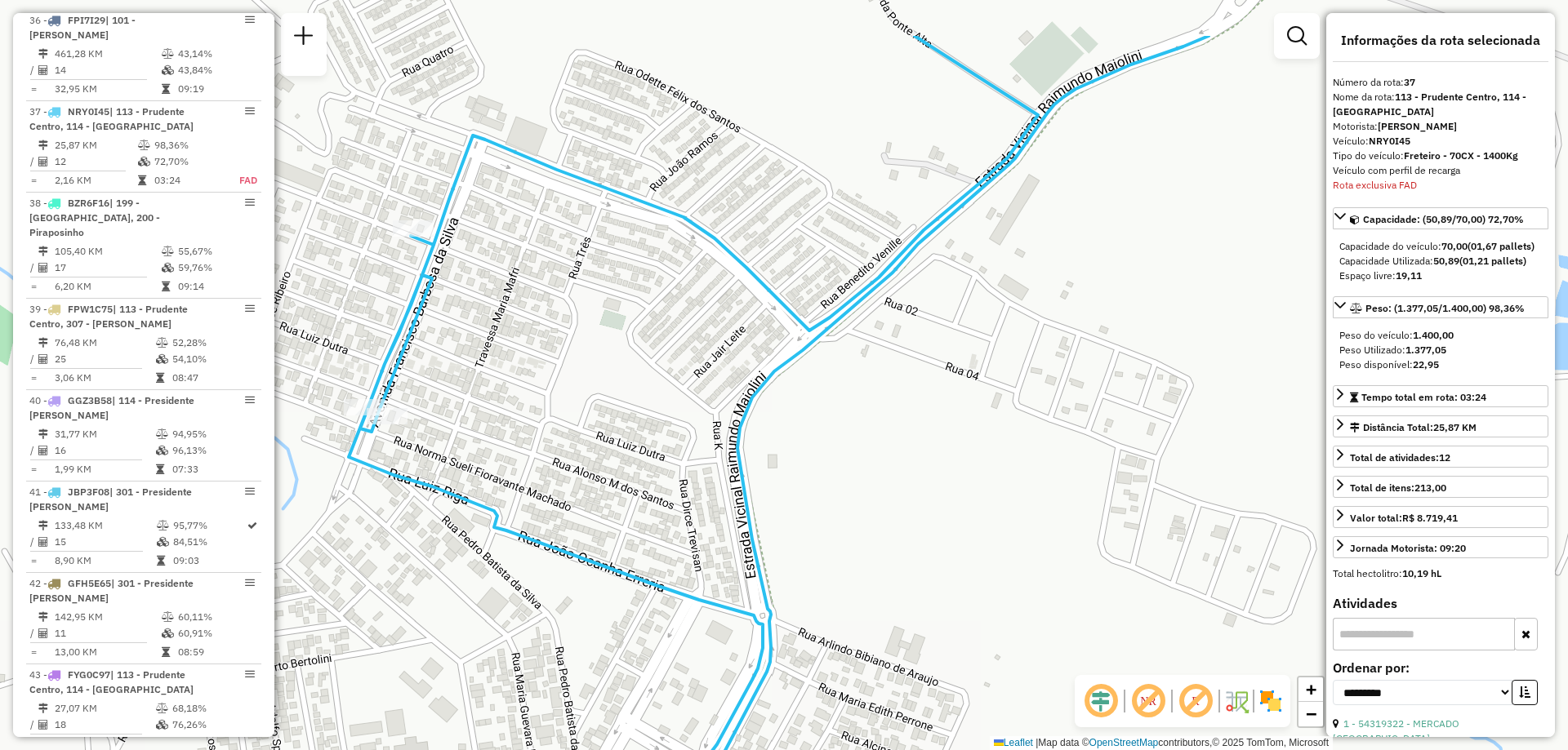
drag, startPoint x: 937, startPoint y: 183, endPoint x: 688, endPoint y: 285, distance: 269.1
click at [688, 285] on div "Janela de atendimento Grade de atendimento Capacidade Transportadoras Veículos …" at bounding box center [784, 375] width 1568 height 750
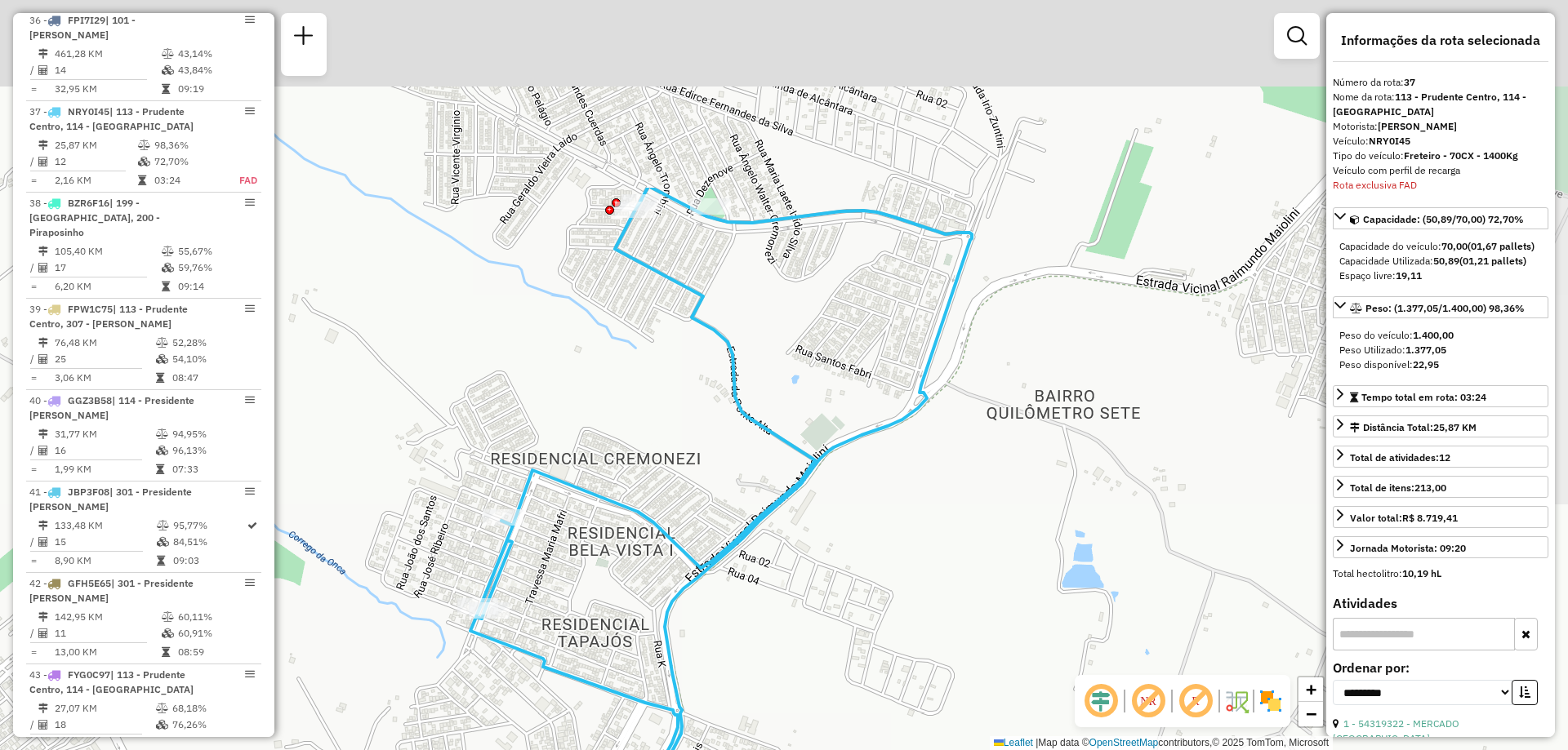
drag, startPoint x: 891, startPoint y: 178, endPoint x: 837, endPoint y: 441, distance: 268.5
click at [837, 441] on icon at bounding box center [560, 627] width 822 height 879
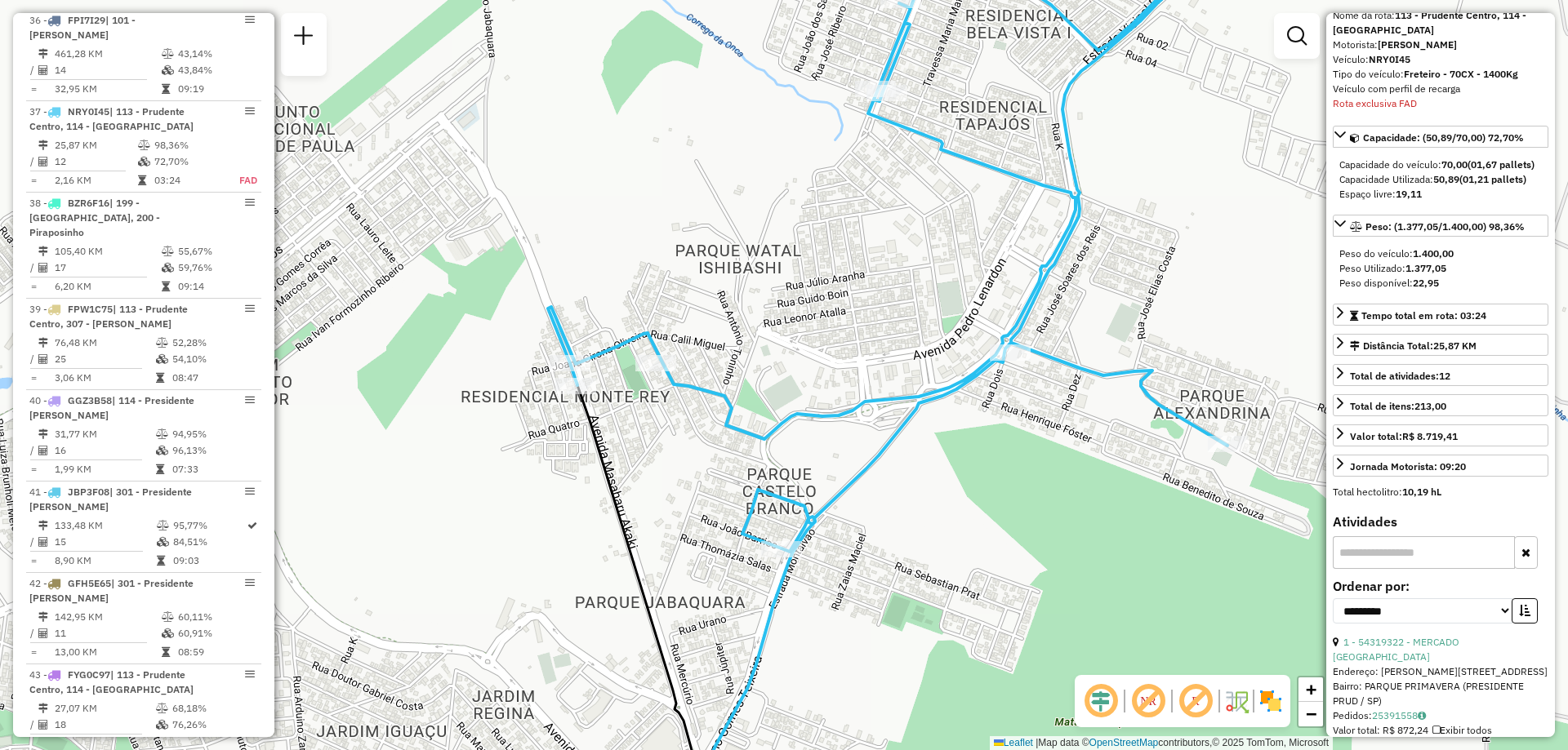
scroll to position [164, 0]
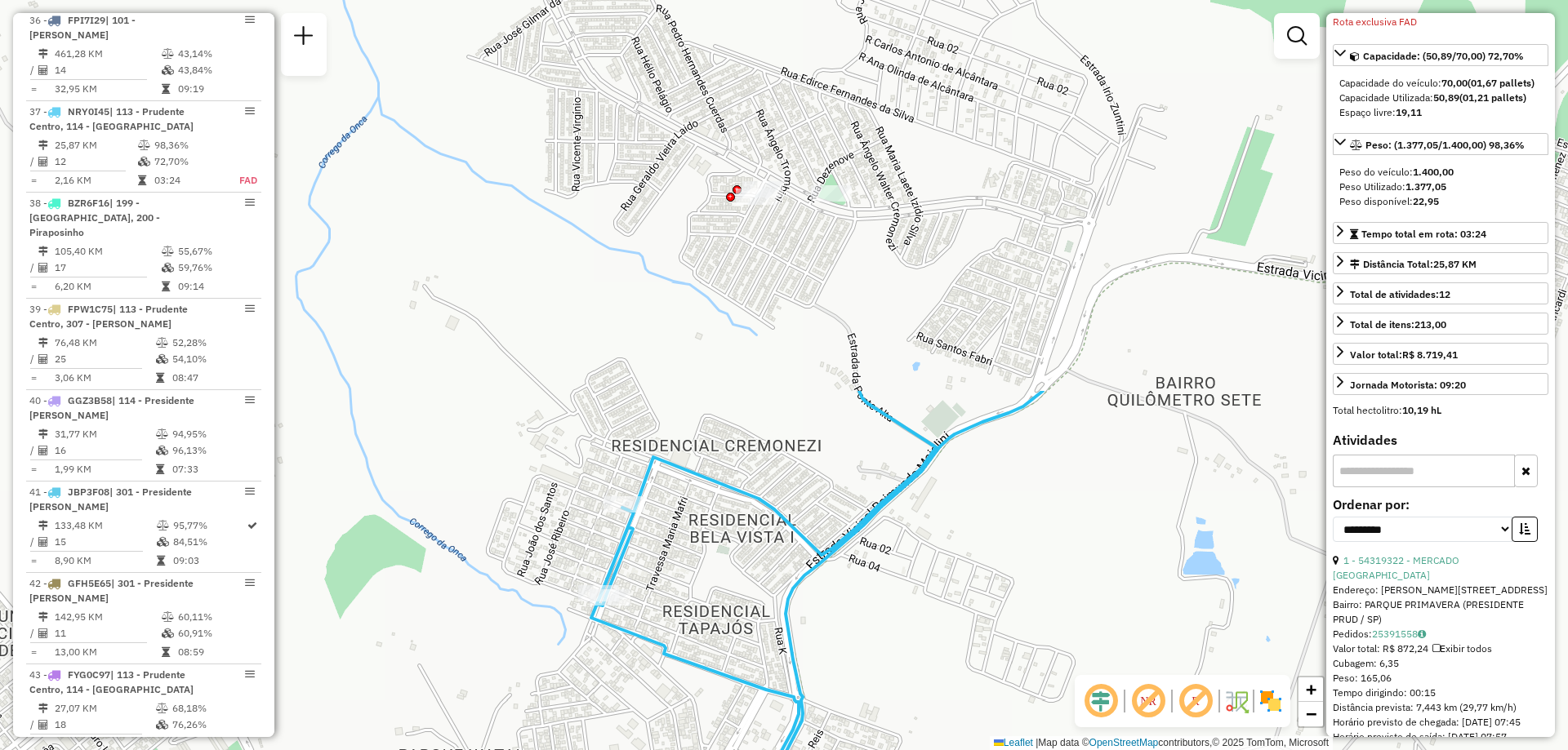
drag, startPoint x: 963, startPoint y: 79, endPoint x: 751, endPoint y: 545, distance: 512.0
click at [751, 545] on div "Janela de atendimento Grade de atendimento Capacidade Transportadoras Veículos …" at bounding box center [784, 375] width 1568 height 750
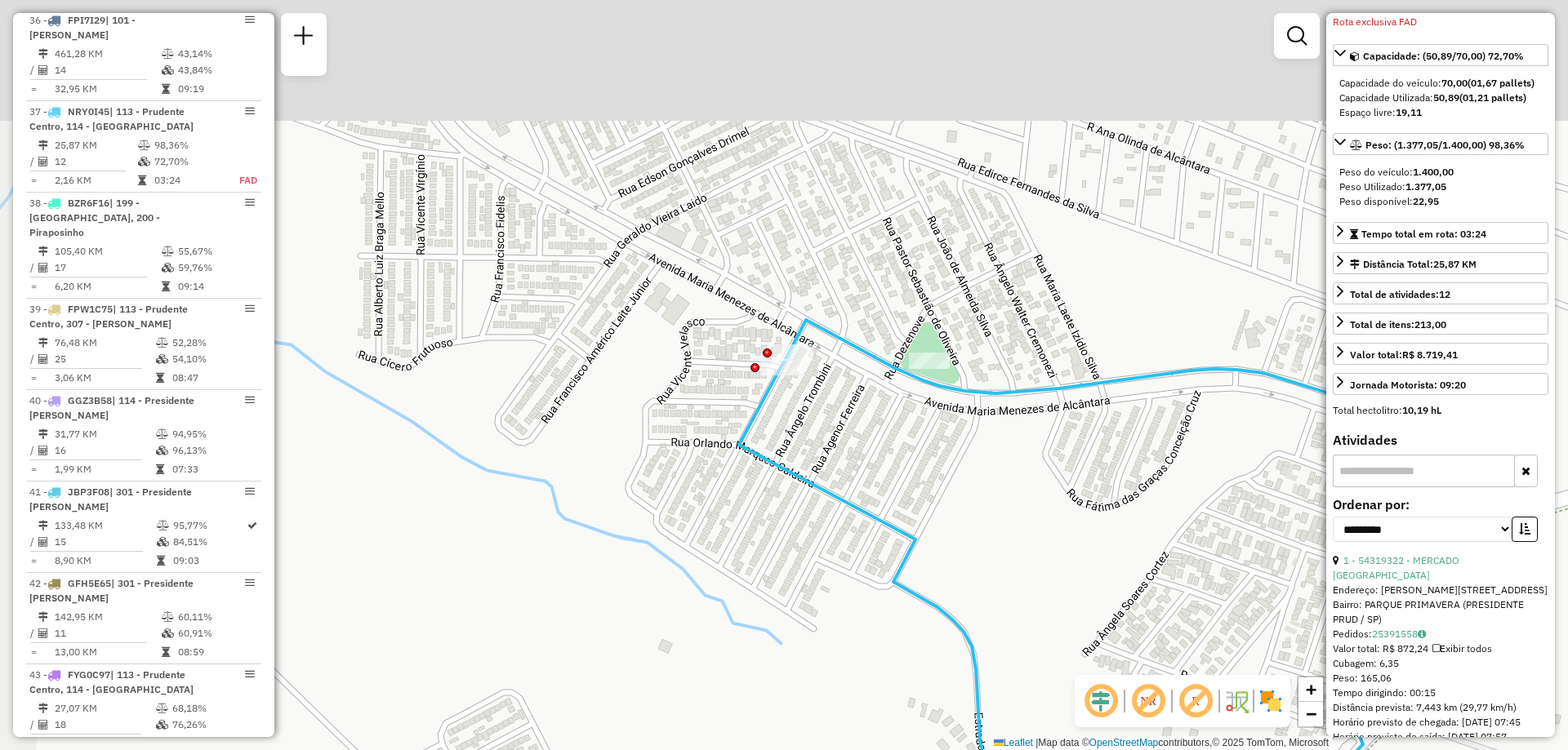
drag, startPoint x: 864, startPoint y: 330, endPoint x: 915, endPoint y: 478, distance: 156.5
click at [915, 478] on div "Janela de atendimento Grade de atendimento Capacidade Transportadoras Veículos …" at bounding box center [784, 375] width 1568 height 750
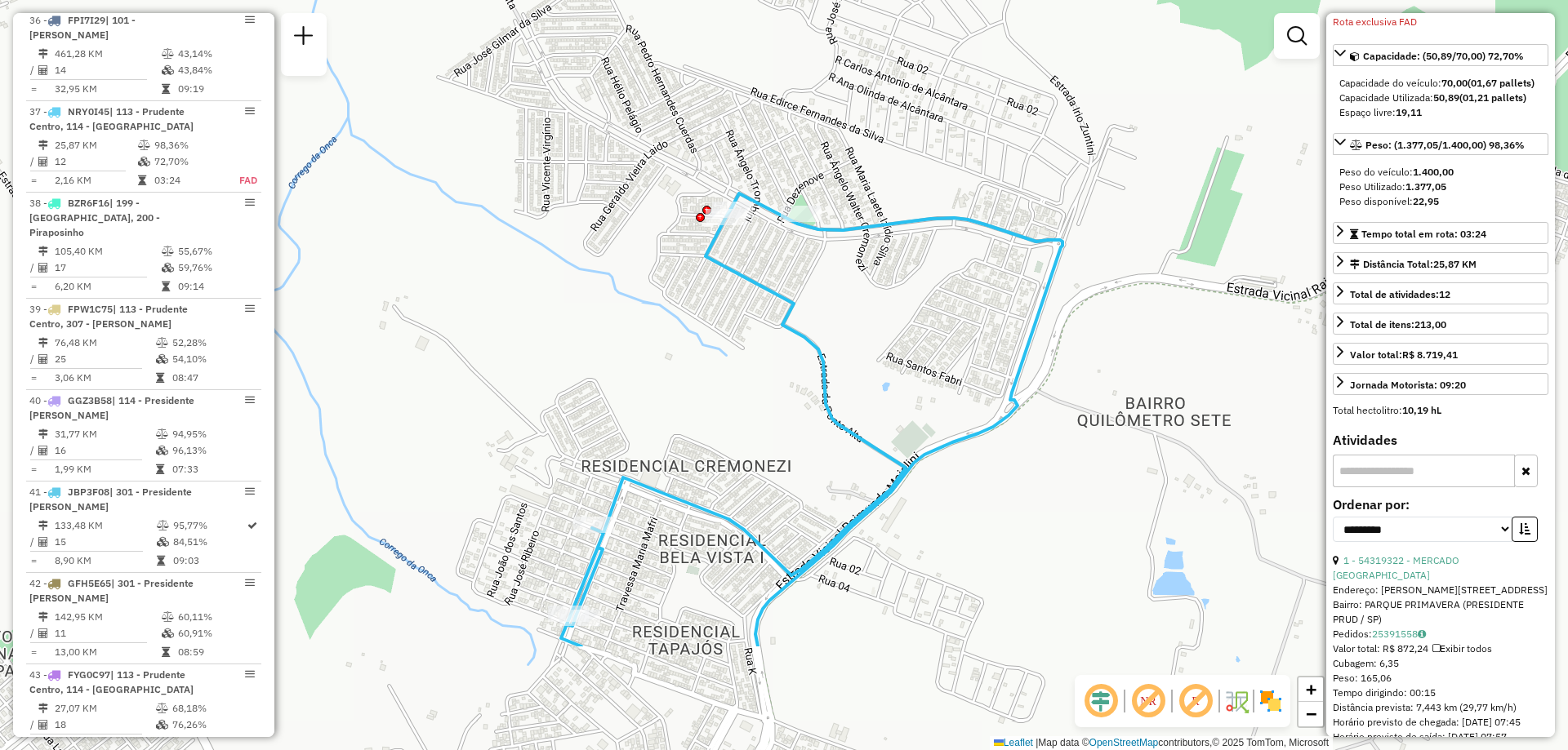
drag, startPoint x: 964, startPoint y: 521, endPoint x: 917, endPoint y: 342, distance: 185.1
click at [917, 342] on div "Janela de atendimento Grade de atendimento Capacidade Transportadoras Veículos …" at bounding box center [784, 375] width 1568 height 750
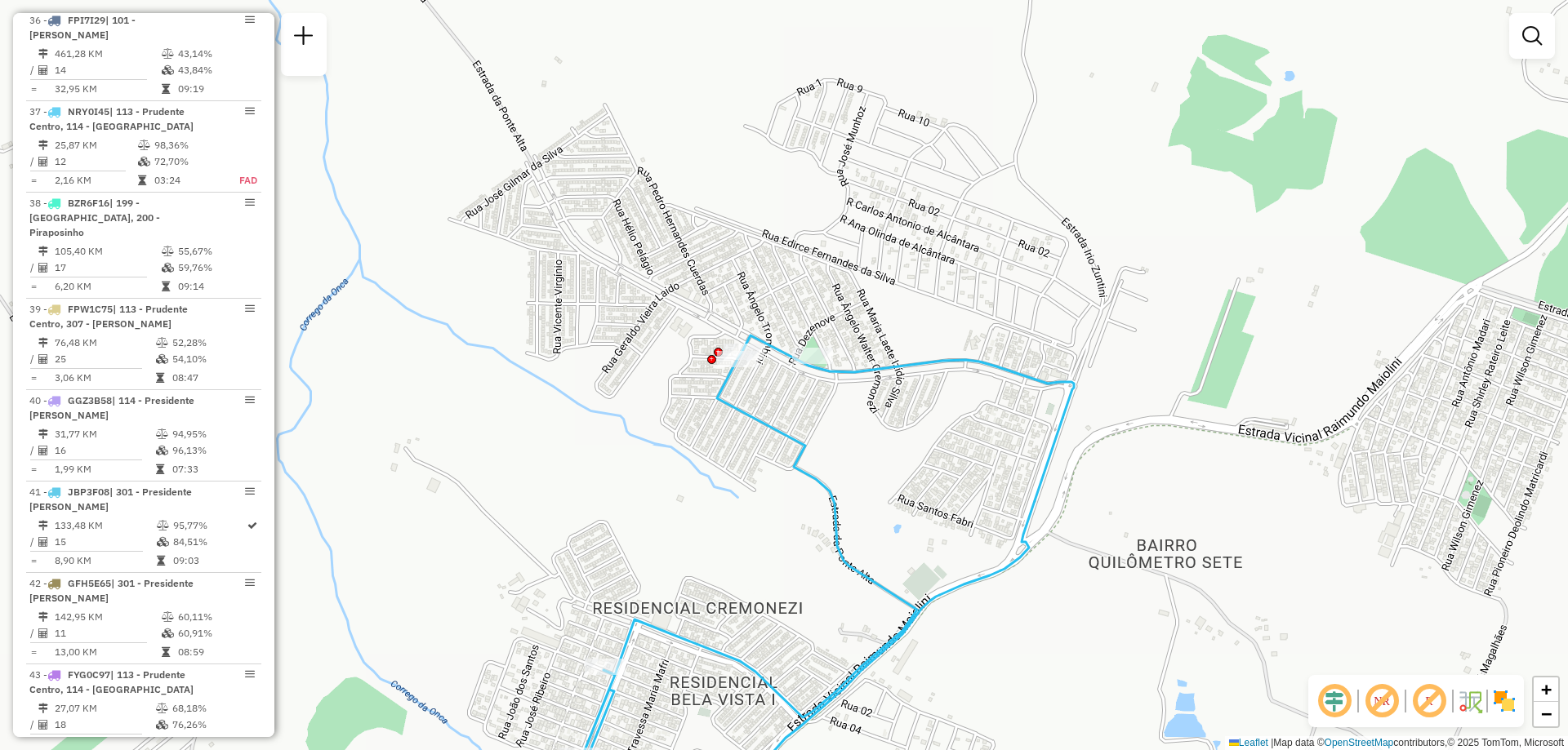
drag, startPoint x: 917, startPoint y: 342, endPoint x: 929, endPoint y: 483, distance: 141.5
click at [929, 483] on div "Janela de atendimento Grade de atendimento Capacidade Transportadoras Veículos …" at bounding box center [784, 375] width 1568 height 750
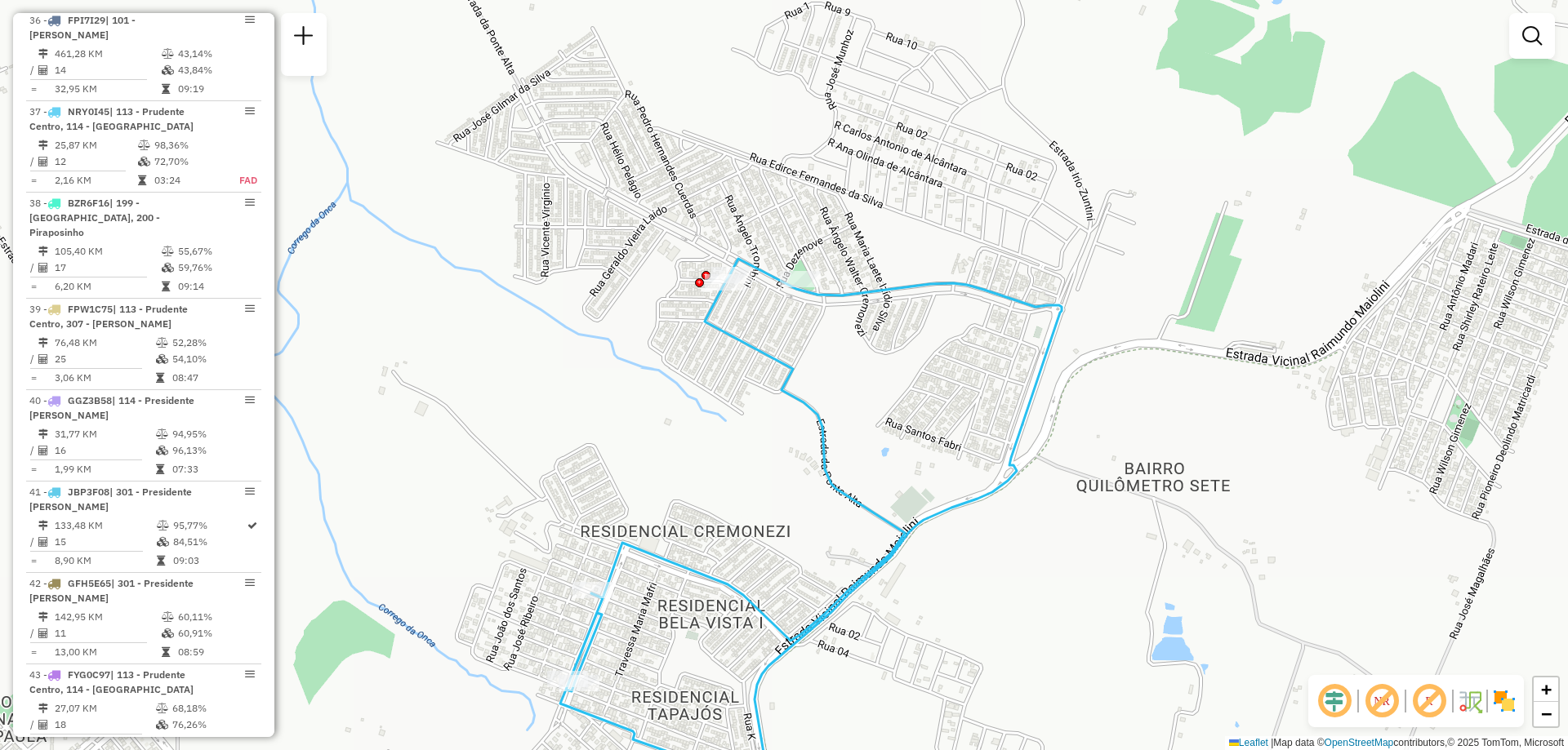
drag, startPoint x: 1010, startPoint y: 498, endPoint x: 995, endPoint y: 431, distance: 68.7
click at [995, 431] on div "Janela de atendimento Grade de atendimento Capacidade Transportadoras Veículos …" at bounding box center [784, 375] width 1568 height 750
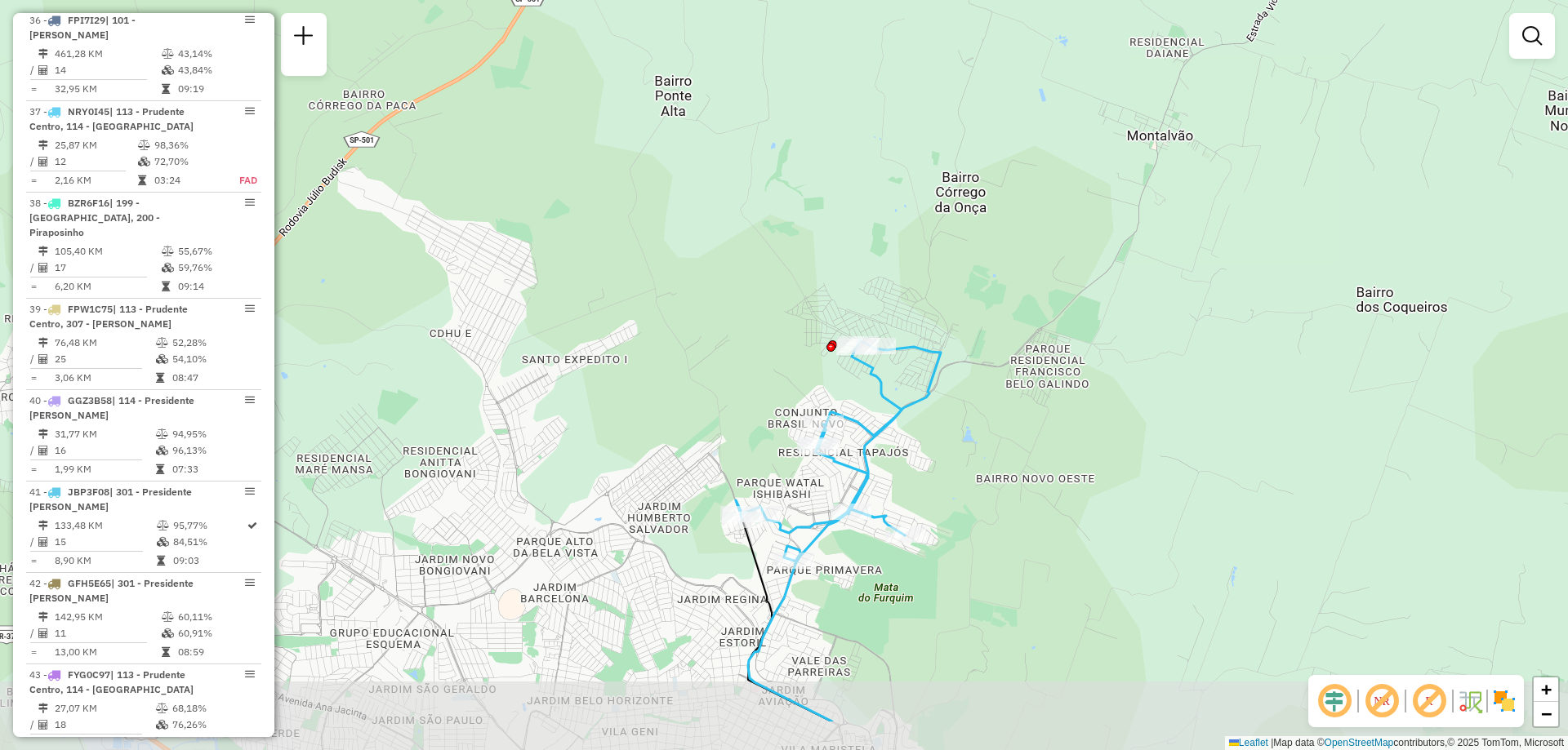
drag, startPoint x: 834, startPoint y: 572, endPoint x: 871, endPoint y: 461, distance: 117.0
click at [871, 461] on icon at bounding box center [838, 450] width 205 height 220
